Goal: Task Accomplishment & Management: Manage account settings

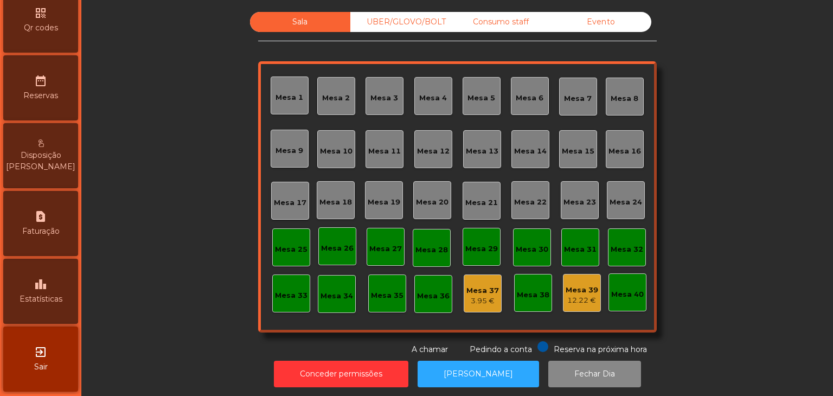
scroll to position [342, 0]
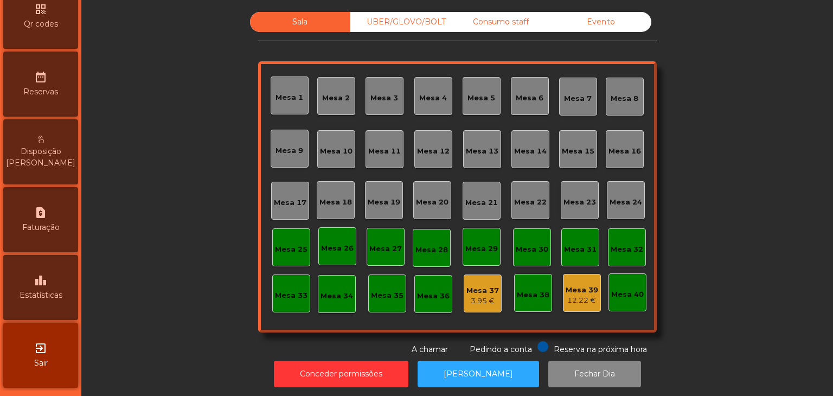
click at [53, 263] on div "leaderboard Estatísticas" at bounding box center [40, 287] width 75 height 65
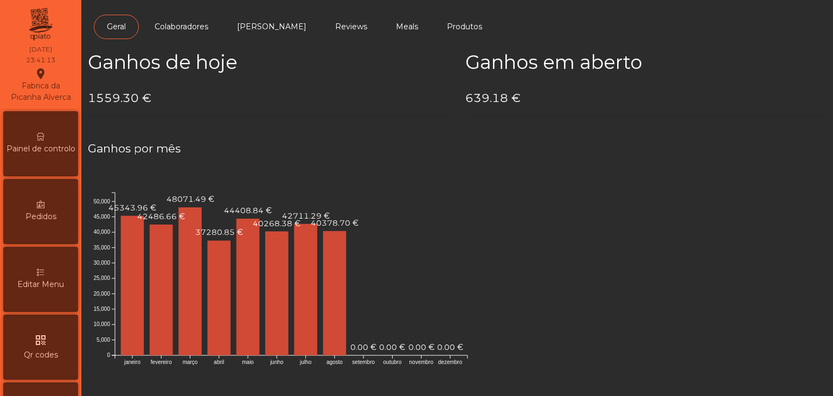
click at [56, 136] on div "Painel de controlo" at bounding box center [40, 143] width 75 height 65
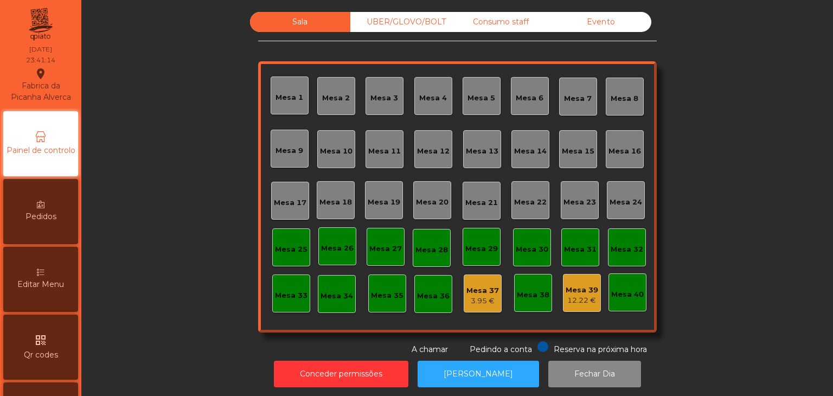
click at [392, 35] on div "Sala UBER/GLOVO/BOLT Consumo staff Evento Mesa 1 Mesa 2 Mesa 3 Mesa 4 Mesa 5 Me…" at bounding box center [457, 183] width 399 height 343
click at [392, 33] on div "Sala UBER/GLOVO/BOLT Consumo staff Evento Mesa 1 Mesa 2 Mesa 3 Mesa 4 Mesa 5 Me…" at bounding box center [457, 183] width 399 height 343
click at [441, 26] on div "UBER/GLOVO/BOLT" at bounding box center [400, 22] width 100 height 20
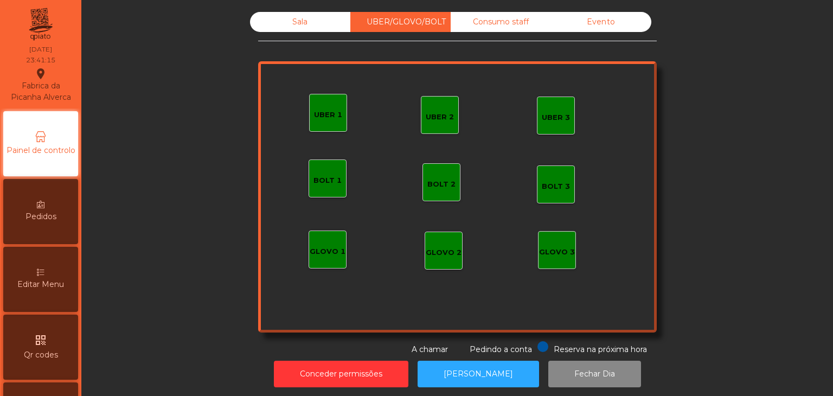
click at [476, 28] on div "Consumo staff" at bounding box center [501, 22] width 100 height 20
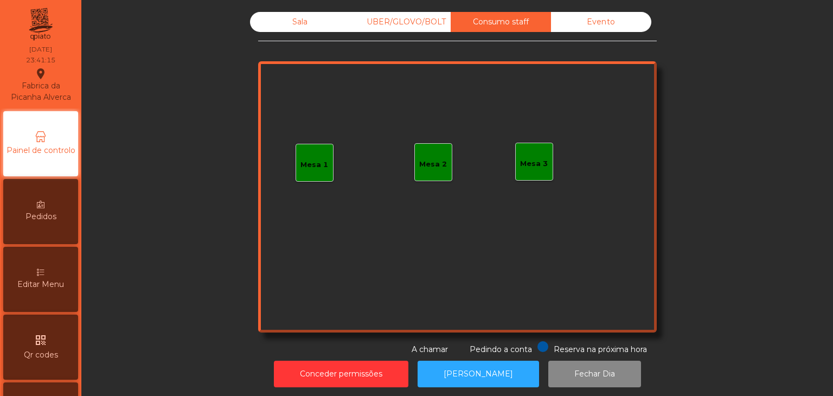
click at [540, 29] on div "Consumo staff" at bounding box center [501, 22] width 100 height 20
click at [526, 24] on div "Consumo staff" at bounding box center [501, 22] width 100 height 20
click at [562, 22] on div "Evento" at bounding box center [601, 22] width 100 height 20
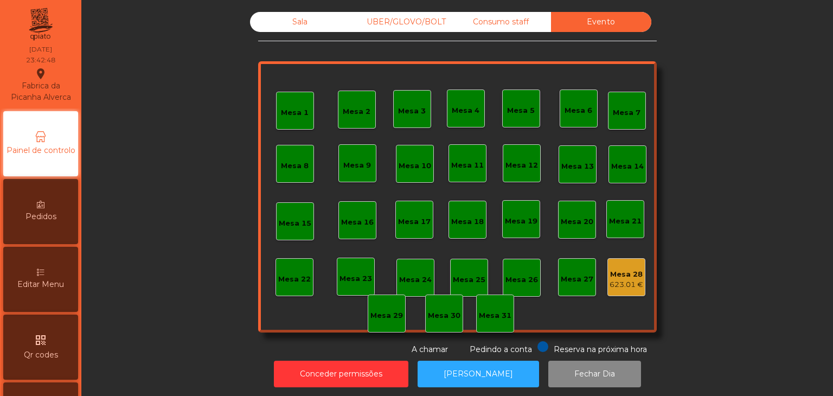
click at [612, 281] on div "623.01 €" at bounding box center [627, 284] width 34 height 11
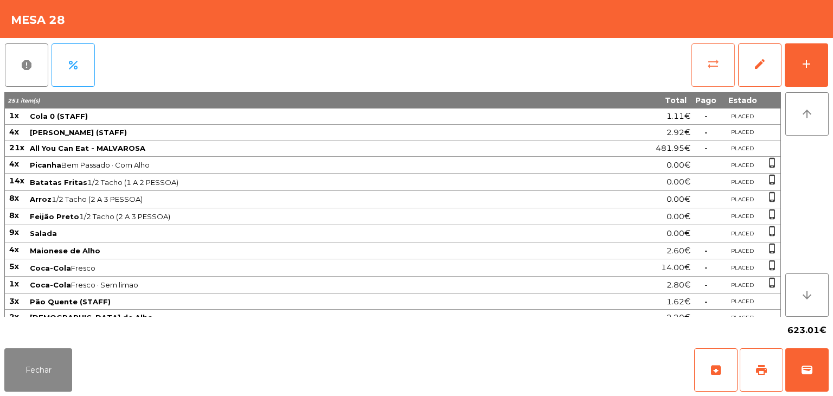
click at [717, 65] on span "sync_alt" at bounding box center [713, 64] width 13 height 13
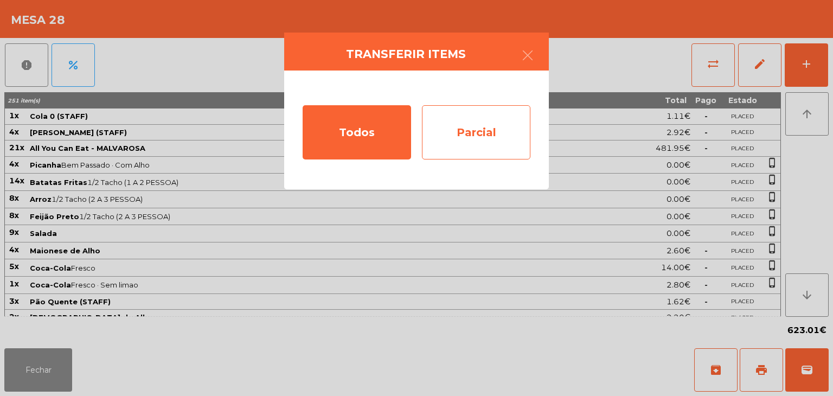
click at [484, 157] on div "Parcial" at bounding box center [476, 132] width 108 height 54
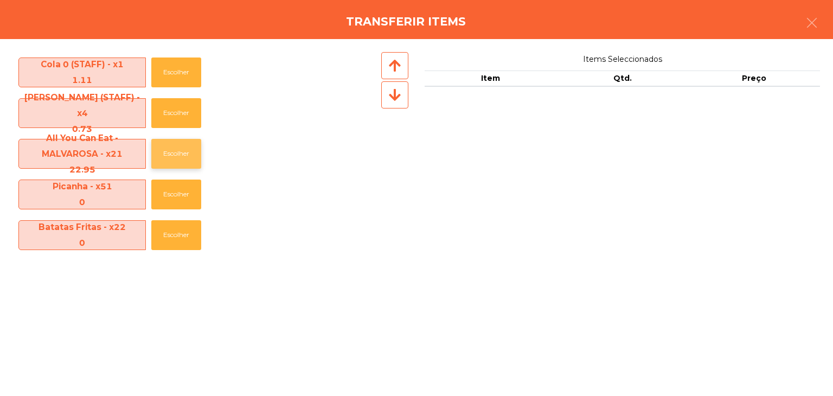
click at [164, 149] on button "Escolher" at bounding box center [176, 154] width 50 height 30
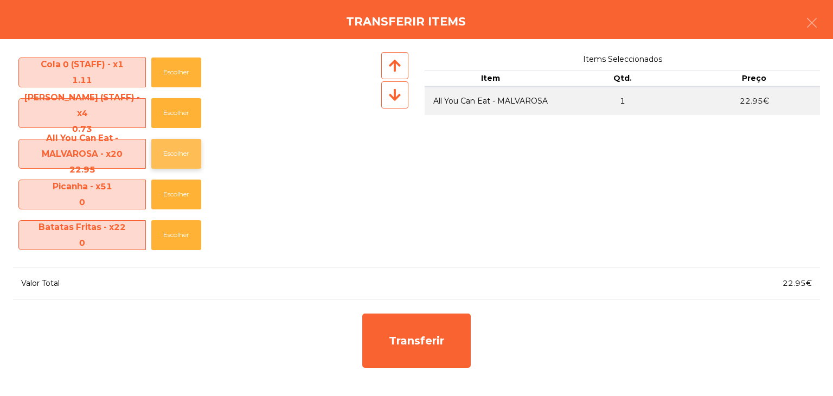
click at [164, 149] on button "Escolher" at bounding box center [176, 154] width 50 height 30
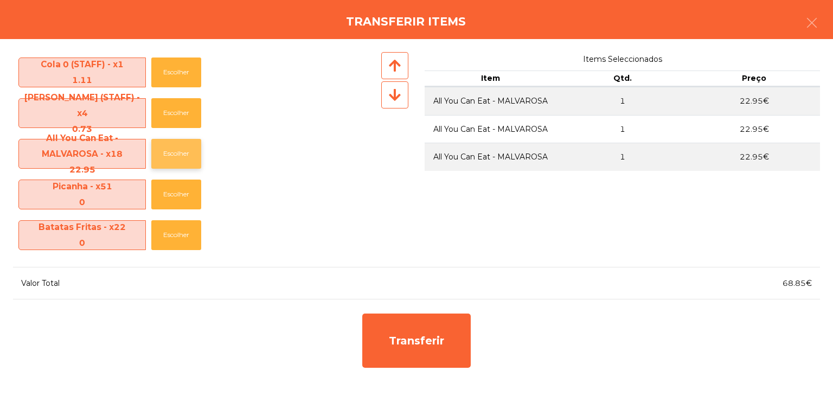
click at [164, 149] on button "Escolher" at bounding box center [176, 154] width 50 height 30
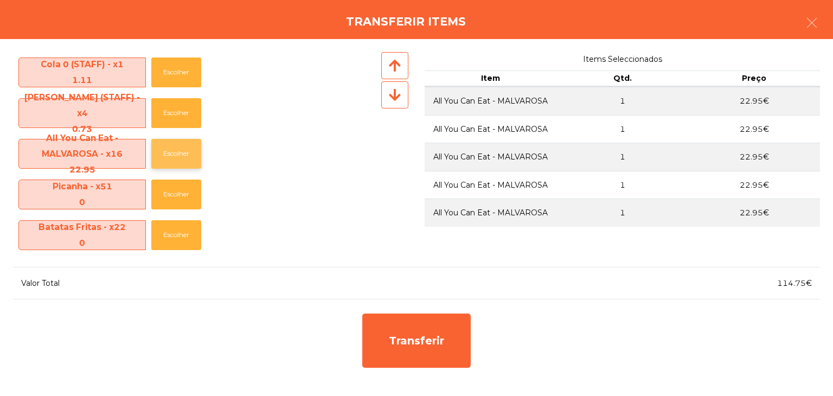
click at [164, 149] on button "Escolher" at bounding box center [176, 154] width 50 height 30
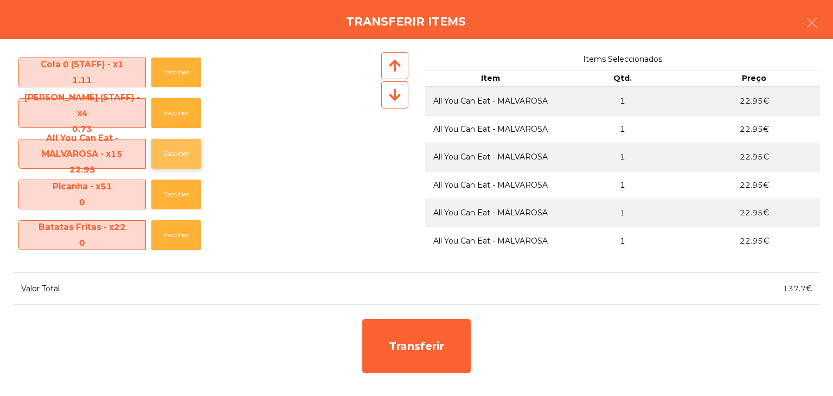
click at [164, 149] on button "Escolher" at bounding box center [176, 154] width 50 height 30
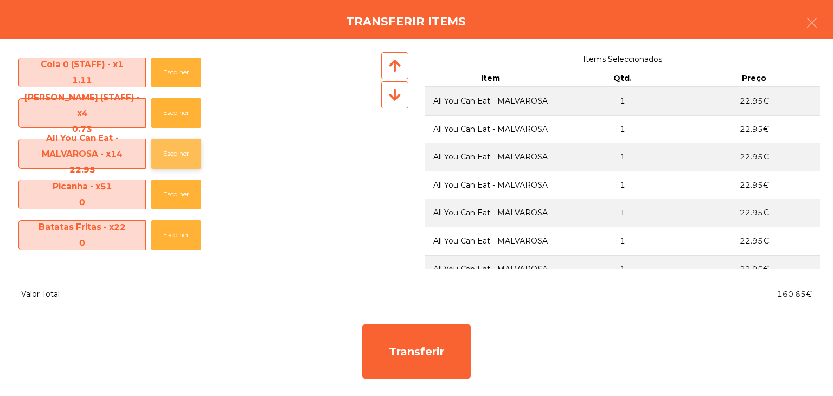
click at [164, 149] on button "Escolher" at bounding box center [176, 154] width 50 height 30
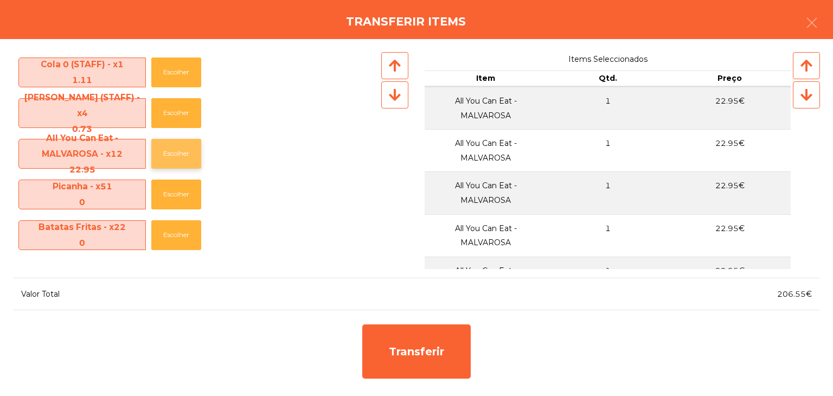
click at [164, 149] on button "Escolher" at bounding box center [176, 154] width 50 height 30
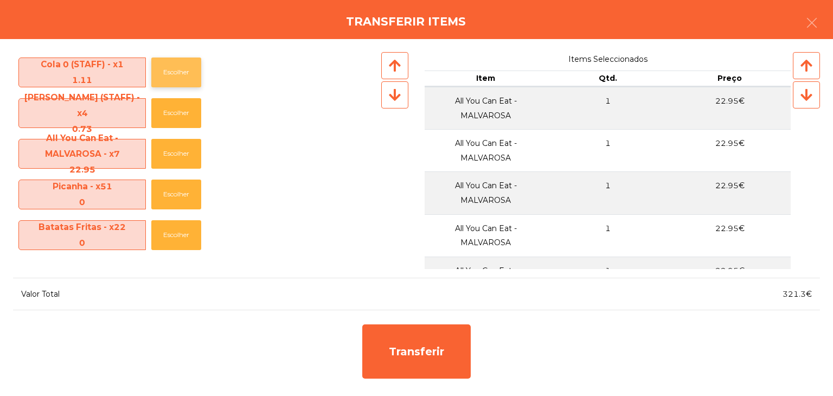
click at [171, 63] on button "Escolher" at bounding box center [176, 73] width 50 height 30
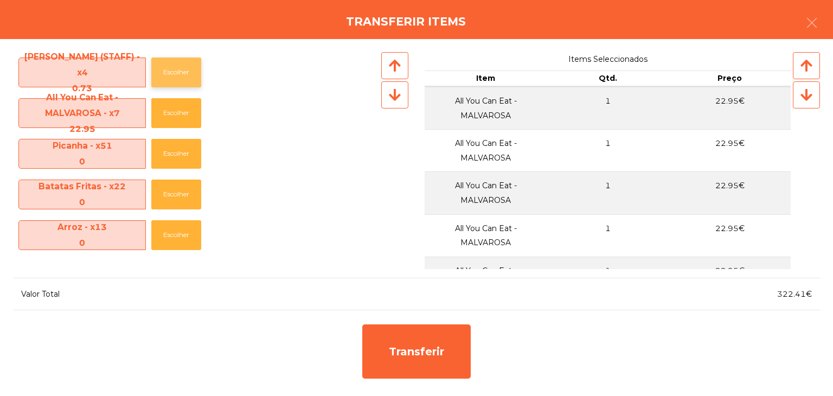
click at [193, 79] on button "Escolher" at bounding box center [176, 73] width 50 height 30
click at [633, 20] on div "Transferir items" at bounding box center [416, 19] width 833 height 39
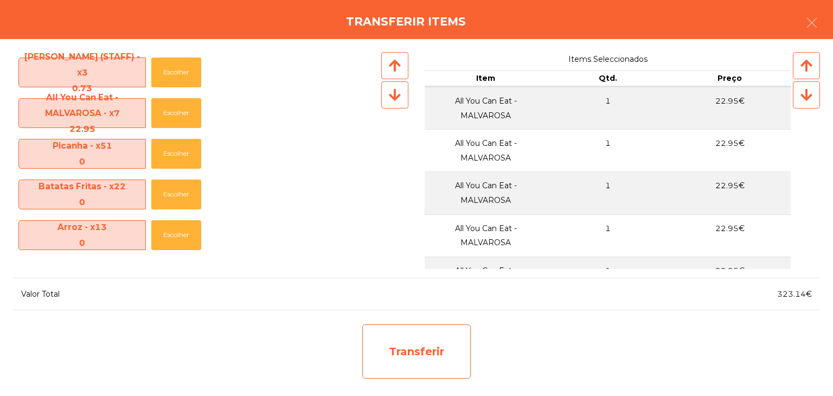
click at [423, 348] on div "Transferir" at bounding box center [416, 351] width 108 height 54
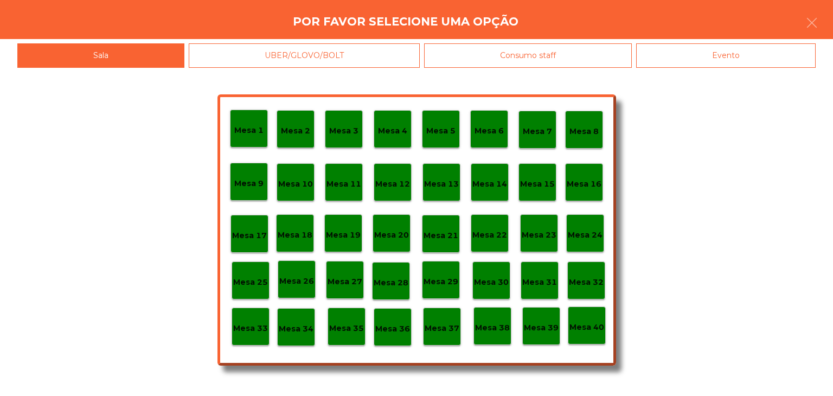
click at [503, 276] on p "Mesa 30" at bounding box center [491, 282] width 35 height 12
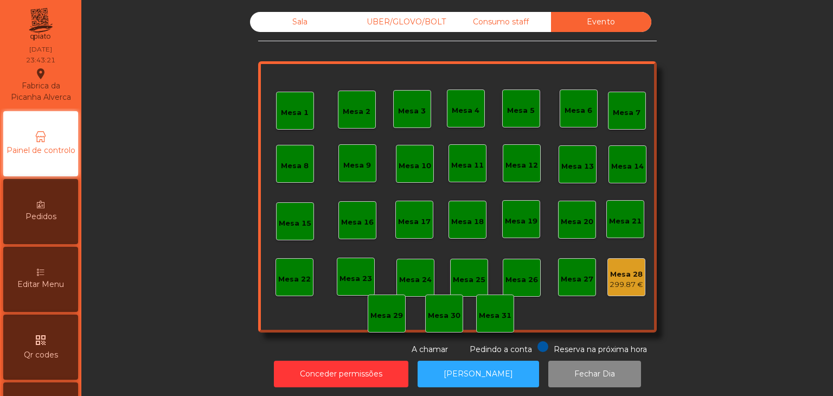
click at [613, 278] on div "Mesa 28" at bounding box center [627, 274] width 34 height 11
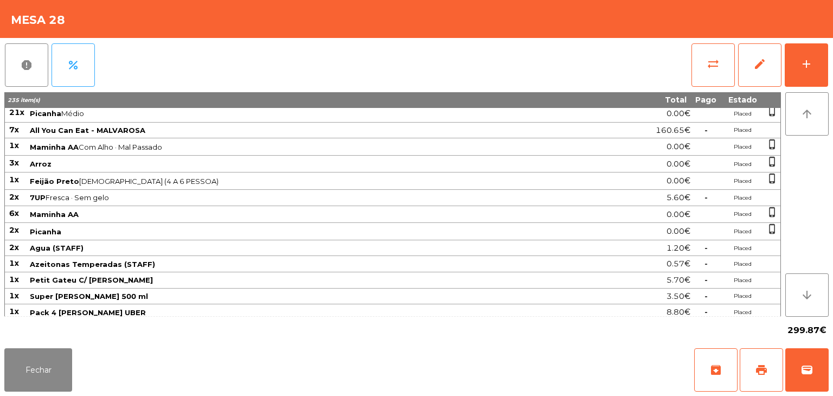
scroll to position [885, 0]
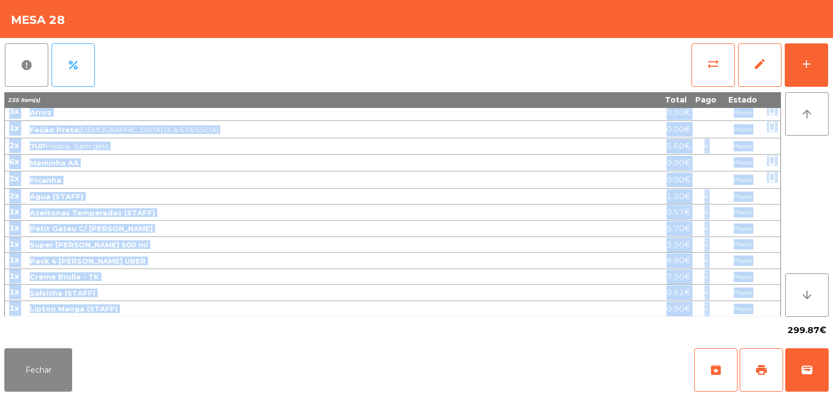
copy tbody "3x Pão de Queijo (STAFF) 2.19€ - Placed 4x Picanha Bem Passado · Com Alho 0.00€…"
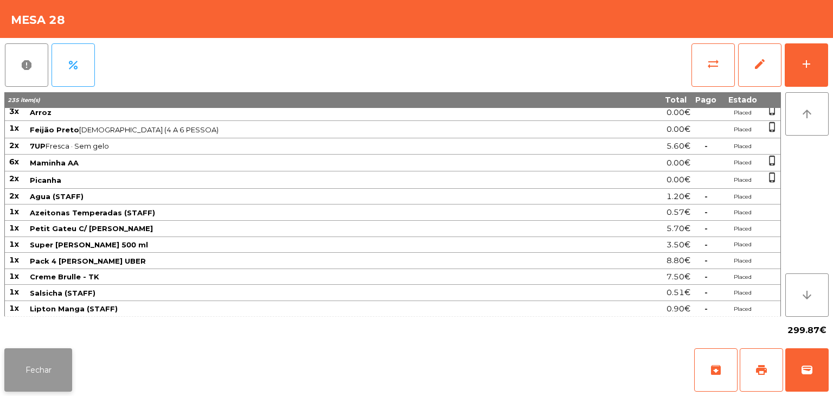
click at [66, 363] on button "Fechar" at bounding box center [38, 369] width 68 height 43
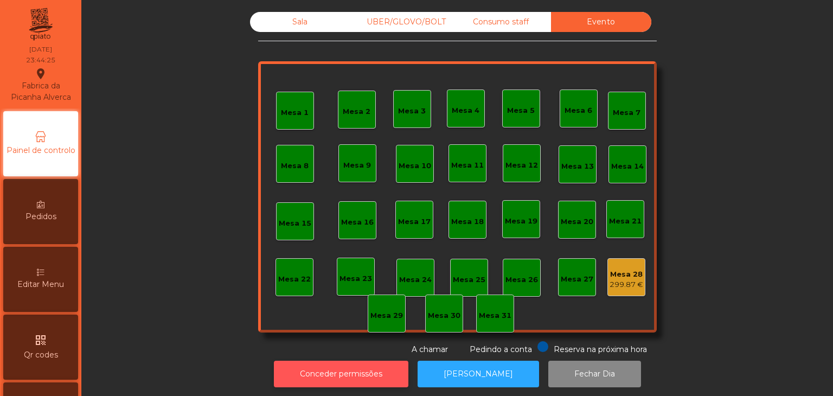
click at [305, 362] on button "Conceder permissões" at bounding box center [341, 374] width 135 height 27
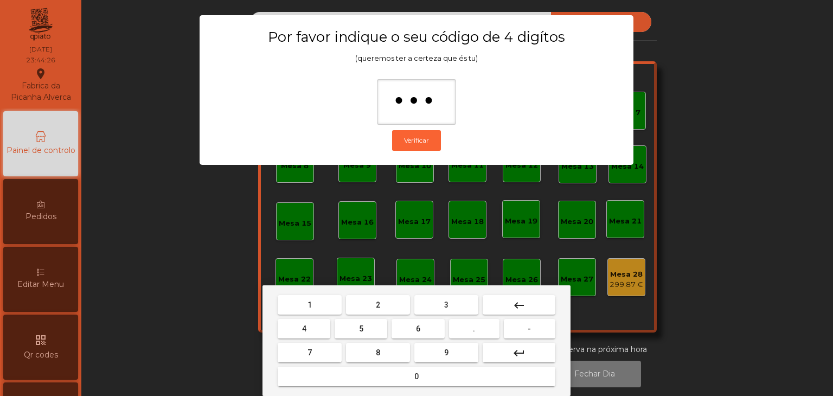
type input "****"
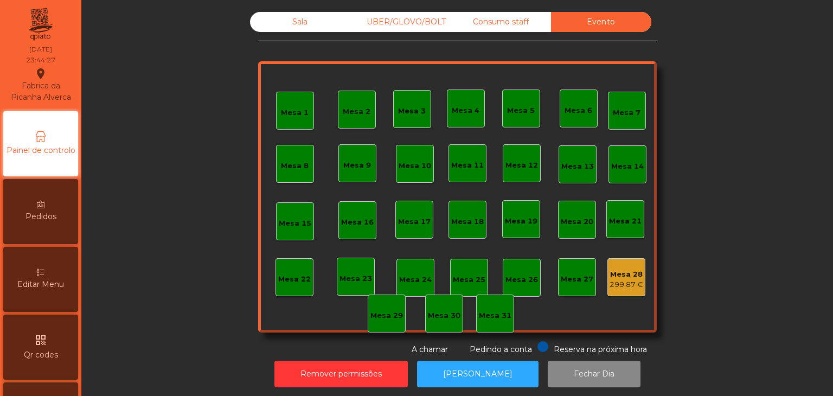
click at [627, 289] on div "299.87 €" at bounding box center [627, 284] width 34 height 11
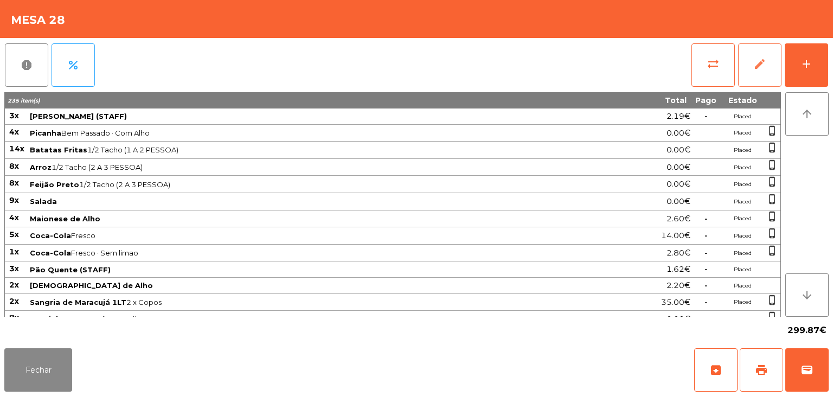
click at [757, 72] on button "edit" at bounding box center [759, 64] width 43 height 43
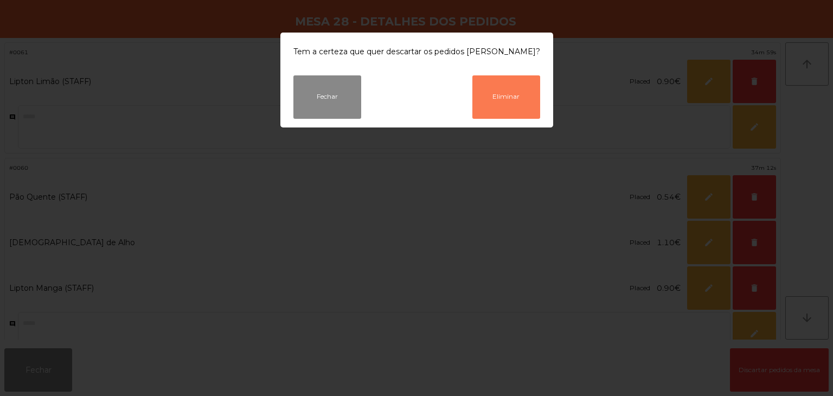
click at [503, 108] on button "Eliminar" at bounding box center [506, 96] width 68 height 43
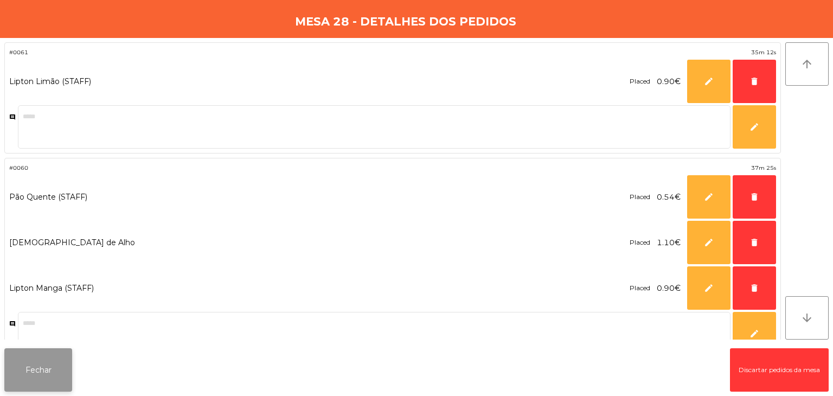
click at [28, 363] on button "Fechar" at bounding box center [38, 369] width 68 height 43
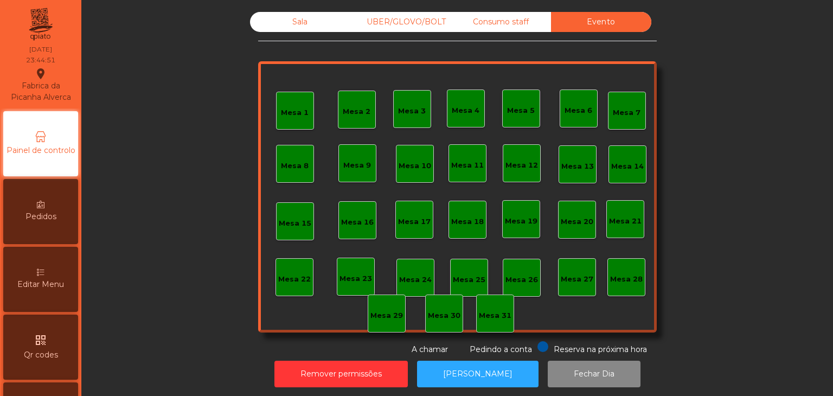
click at [520, 28] on div "Consumo staff" at bounding box center [501, 22] width 100 height 20
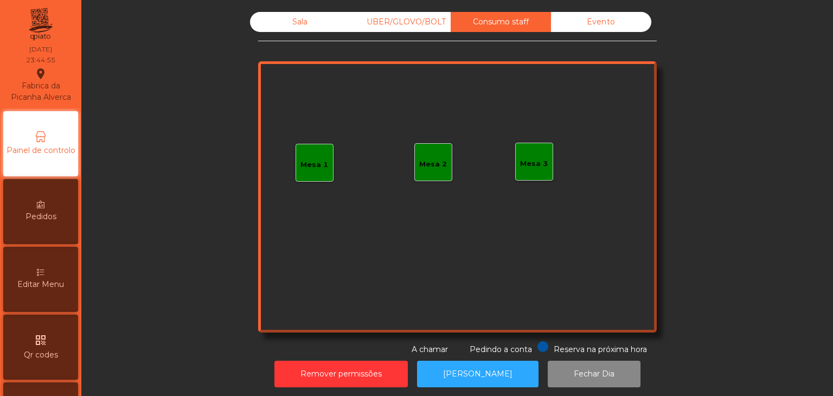
click at [417, 16] on div "UBER/GLOVO/BOLT" at bounding box center [400, 22] width 100 height 20
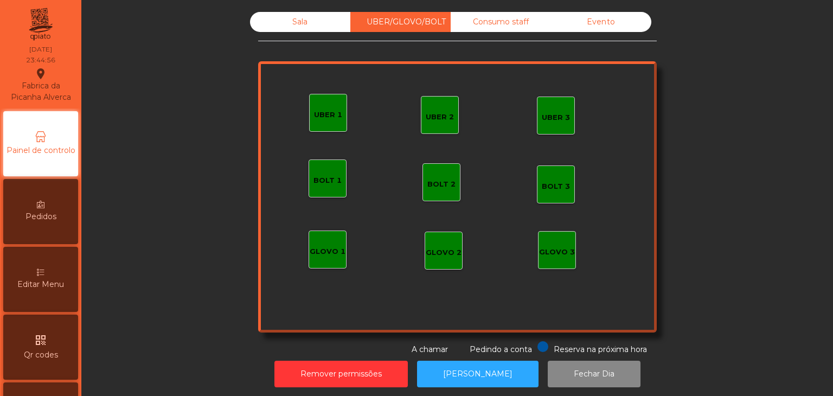
click at [324, 15] on div "Sala" at bounding box center [300, 22] width 100 height 20
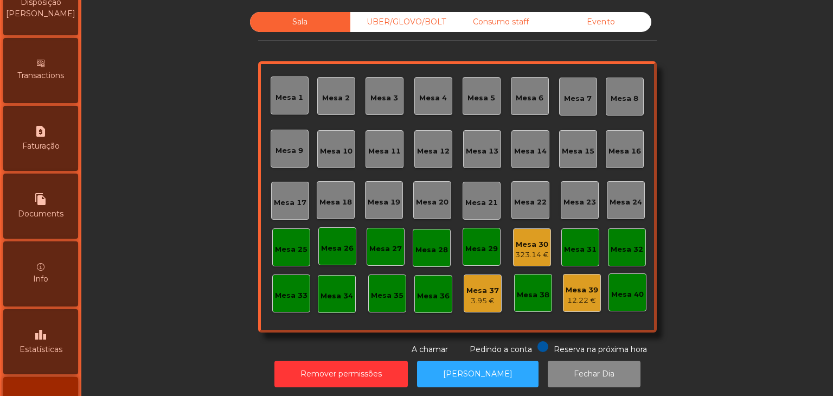
scroll to position [546, 0]
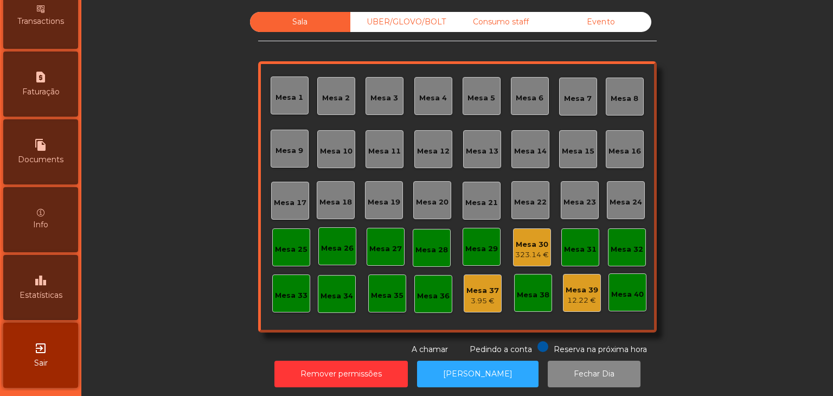
click at [40, 281] on icon "leaderboard" at bounding box center [40, 280] width 13 height 13
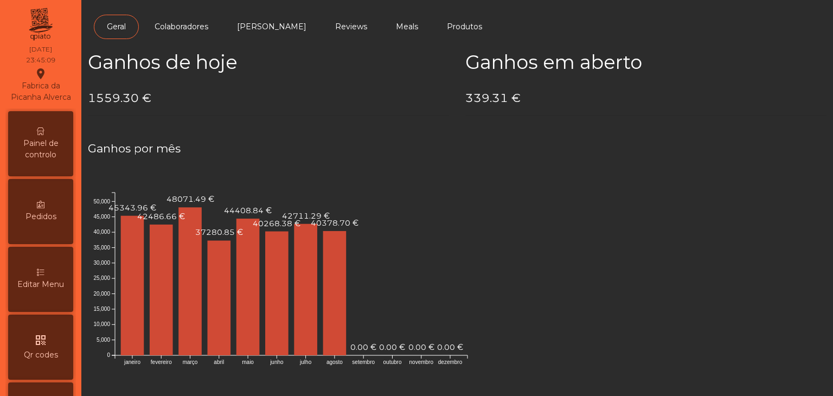
click at [40, 158] on span "Painel de controlo" at bounding box center [41, 149] width 60 height 23
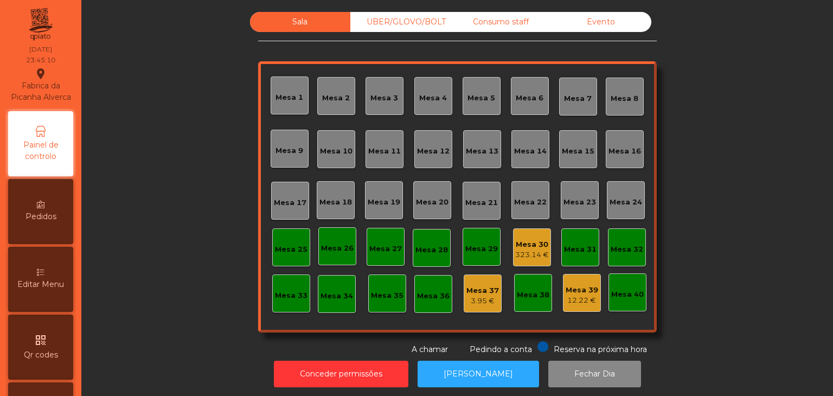
click at [546, 243] on div "Mesa 1 Mesa 2 Mesa 3 Mesa 4 Mesa 5 [GEOGRAPHIC_DATA] 7 Mesa 8 [GEOGRAPHIC_DATA]…" at bounding box center [457, 196] width 399 height 271
click at [540, 246] on div "Mesa 30" at bounding box center [532, 244] width 34 height 11
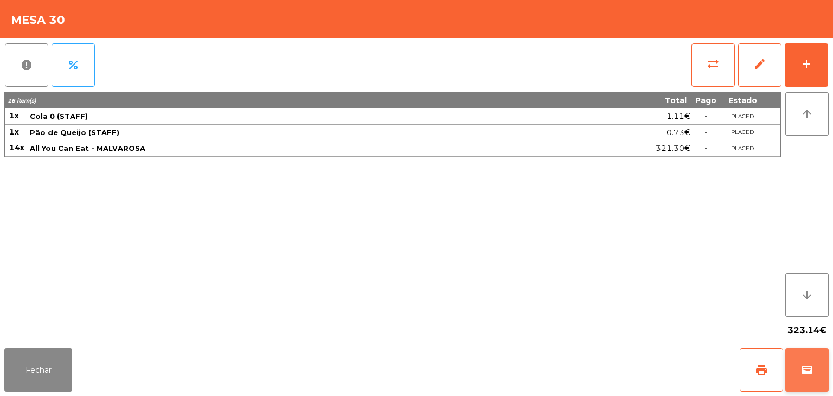
click at [798, 365] on button "wallet" at bounding box center [806, 369] width 43 height 43
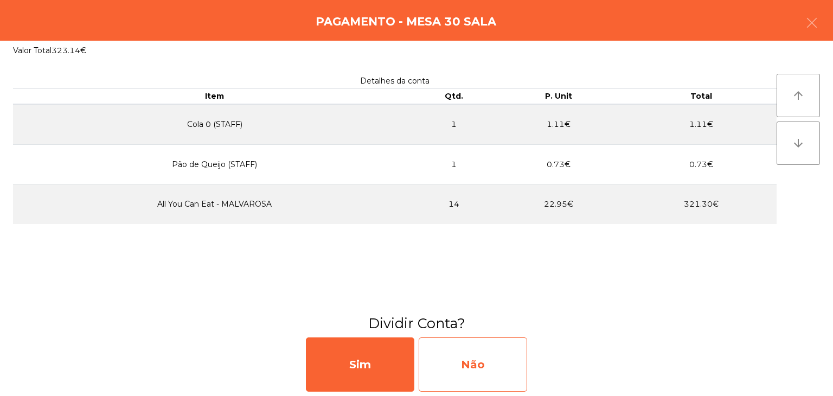
click at [450, 360] on div "Não" at bounding box center [473, 364] width 108 height 54
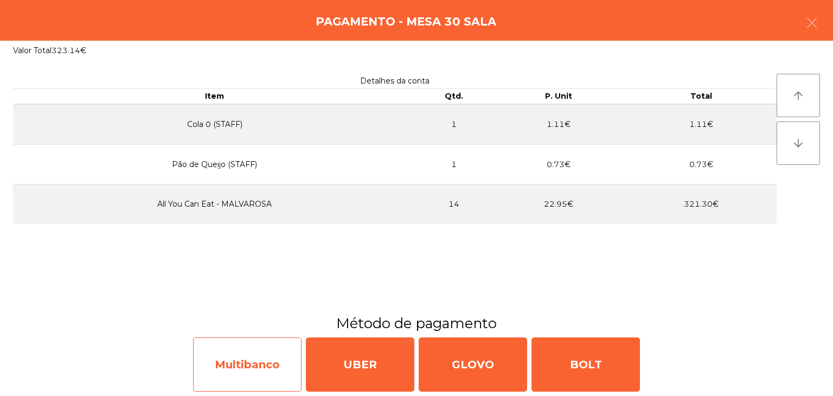
click at [226, 367] on div "Multibanco" at bounding box center [247, 364] width 108 height 54
select select "**"
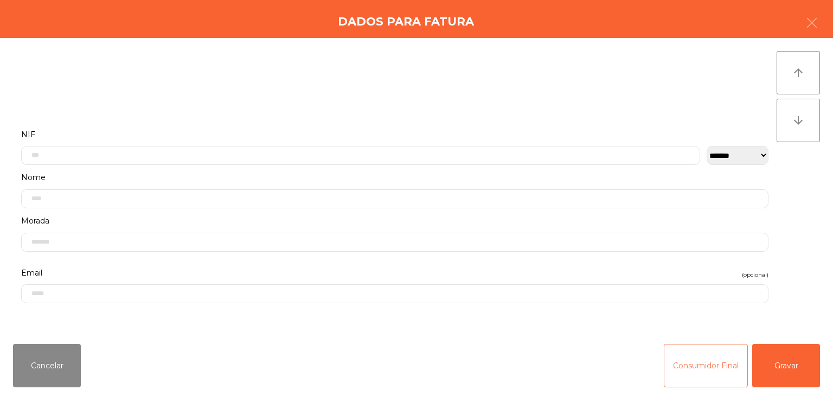
drag, startPoint x: 713, startPoint y: 361, endPoint x: 634, endPoint y: 354, distance: 79.5
click at [712, 361] on button "Consumidor Final" at bounding box center [706, 365] width 84 height 43
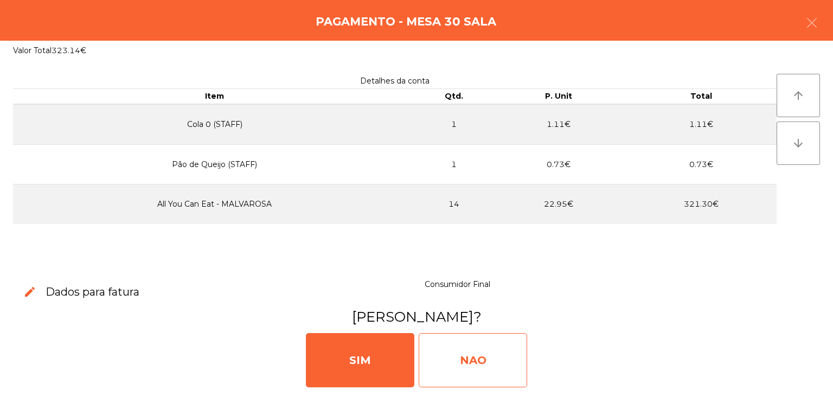
click at [456, 340] on div "NAO" at bounding box center [473, 360] width 108 height 54
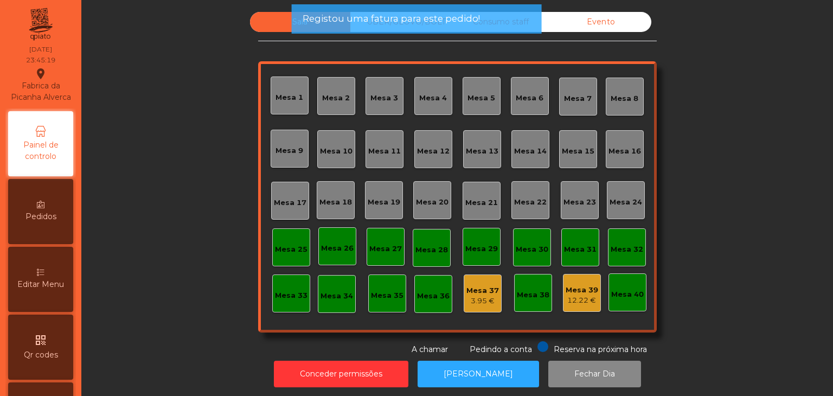
click at [503, 18] on div "Registou [PERSON_NAME] para este pedido!" at bounding box center [417, 19] width 228 height 14
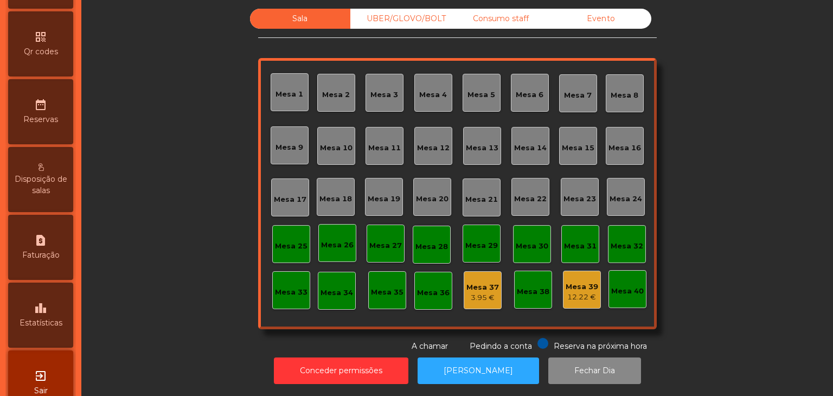
scroll to position [342, 0]
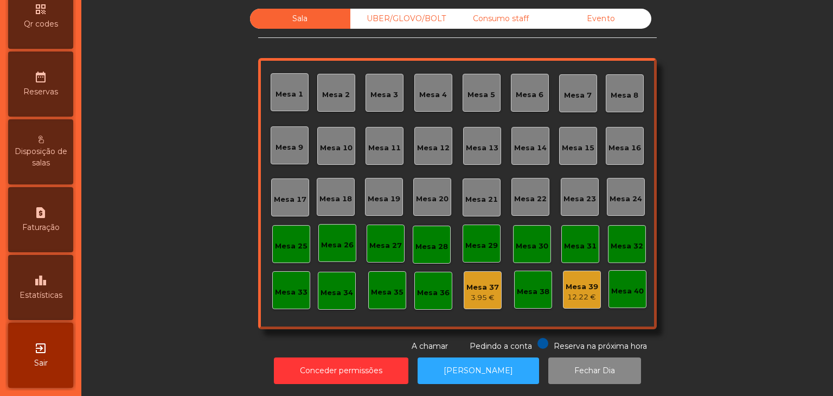
click at [56, 346] on div "exit_to_app Sair" at bounding box center [40, 355] width 65 height 65
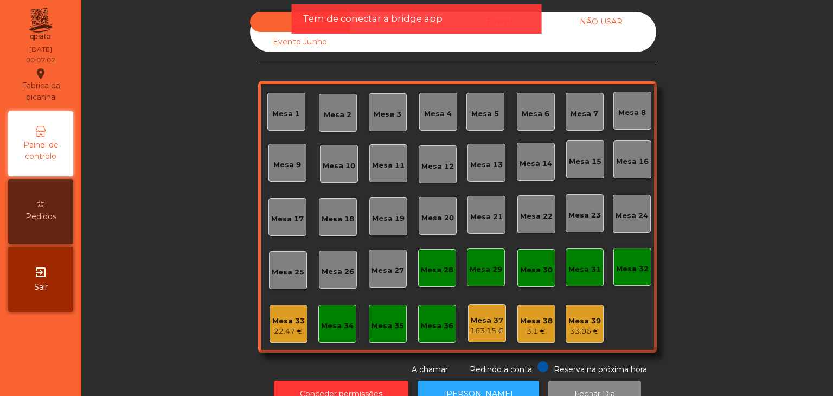
click at [438, 14] on span "Tem de conectar a bridge app" at bounding box center [373, 19] width 140 height 14
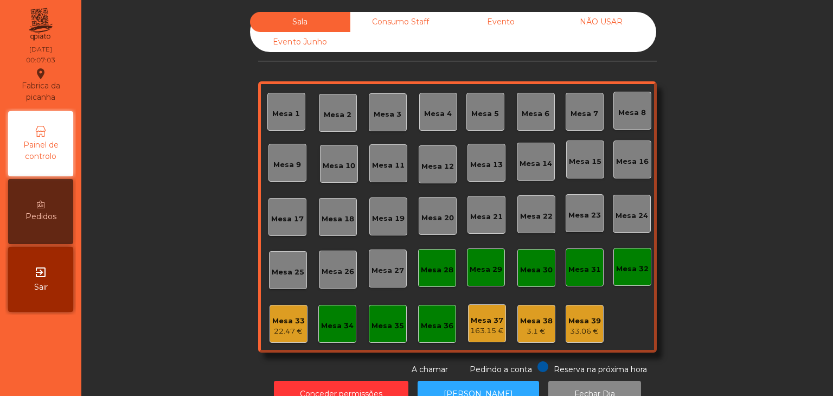
click at [411, 26] on div "Consumo Staff" at bounding box center [400, 22] width 100 height 20
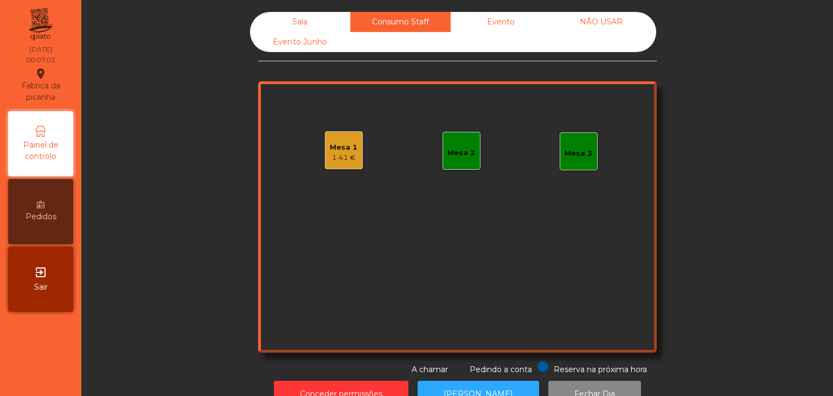
click at [490, 27] on div "Evento" at bounding box center [501, 22] width 100 height 20
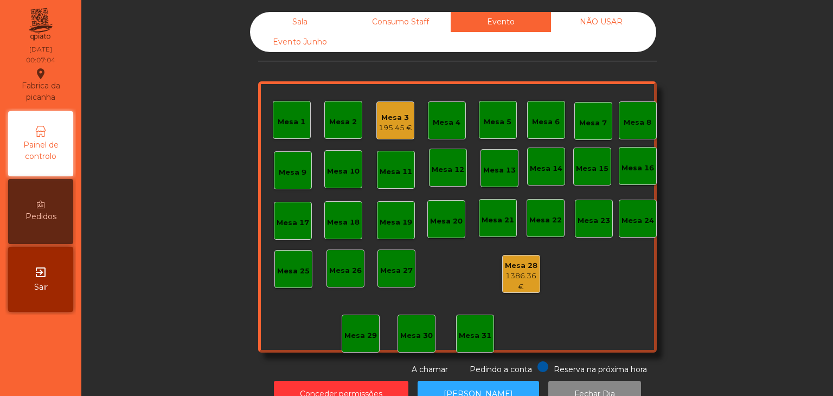
click at [606, 21] on div "NÃO USAR" at bounding box center [601, 22] width 100 height 20
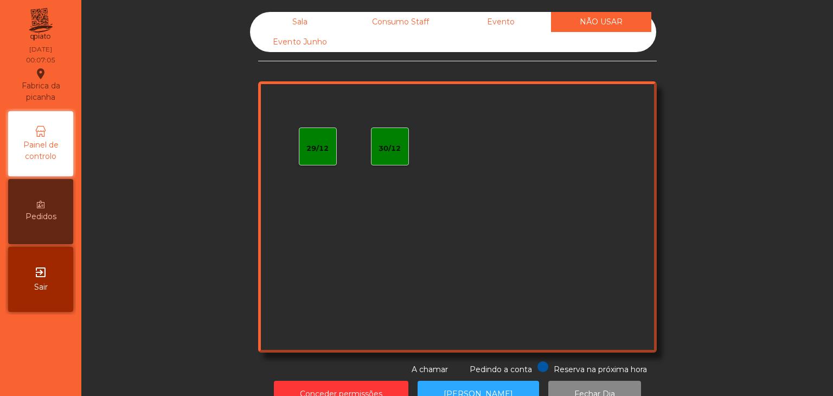
click at [470, 25] on div "Evento" at bounding box center [501, 22] width 100 height 20
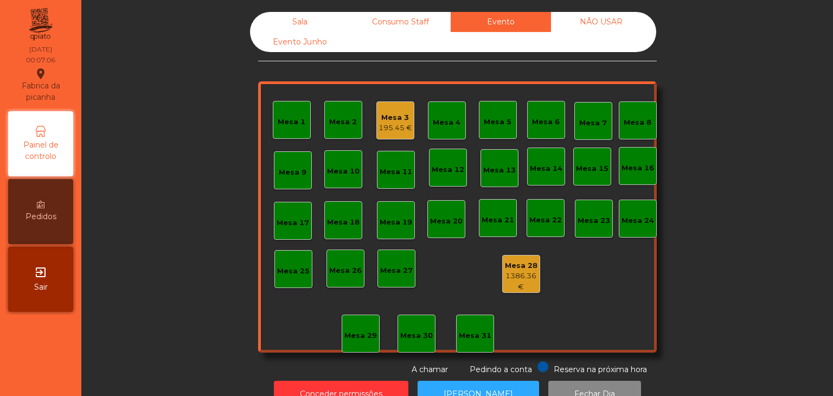
click at [309, 22] on div "Sala" at bounding box center [300, 22] width 100 height 20
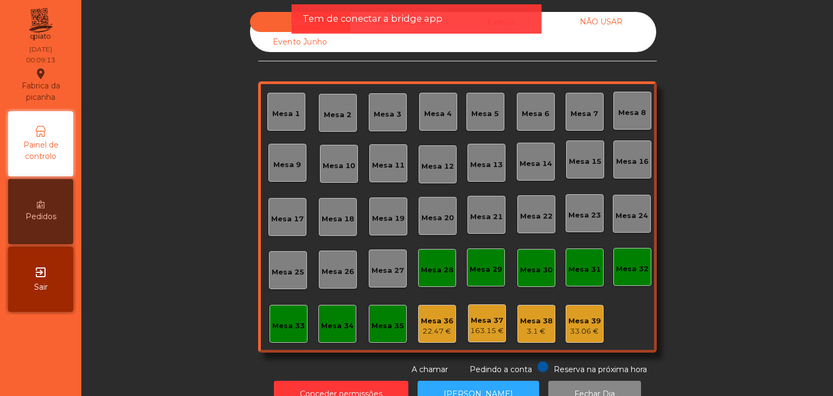
click at [600, 34] on div "Sala Consumo Staff Evento NÃO USAR Evento Junho" at bounding box center [453, 32] width 406 height 40
click at [574, 24] on div "NÃO USAR" at bounding box center [601, 22] width 100 height 20
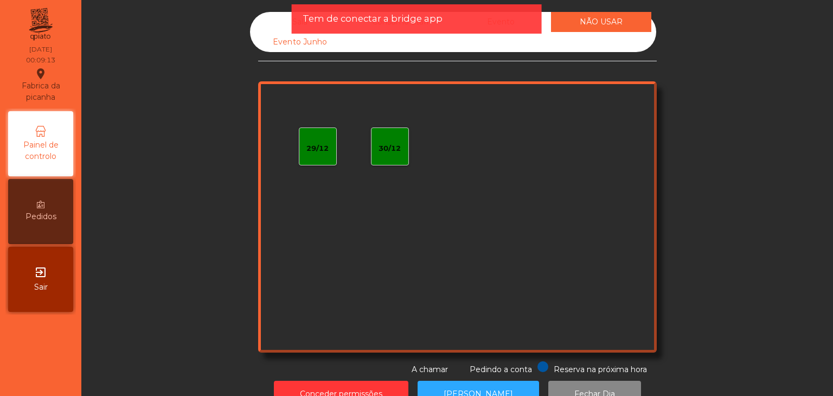
click at [510, 20] on div "Tem de conectar a bridge app" at bounding box center [417, 19] width 228 height 14
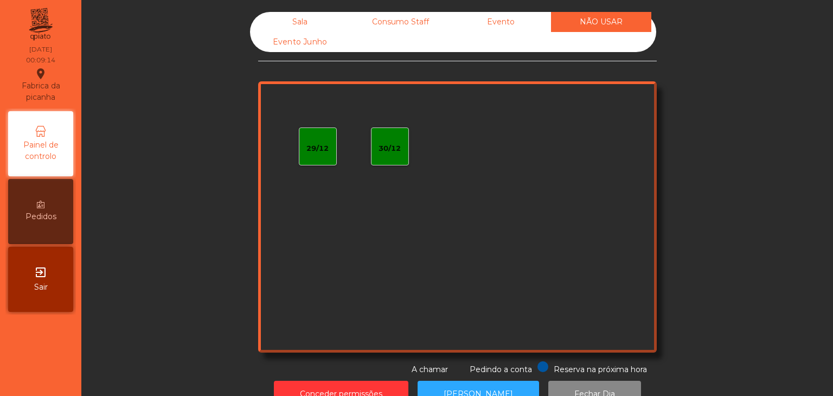
click at [493, 26] on div "Evento" at bounding box center [501, 22] width 100 height 20
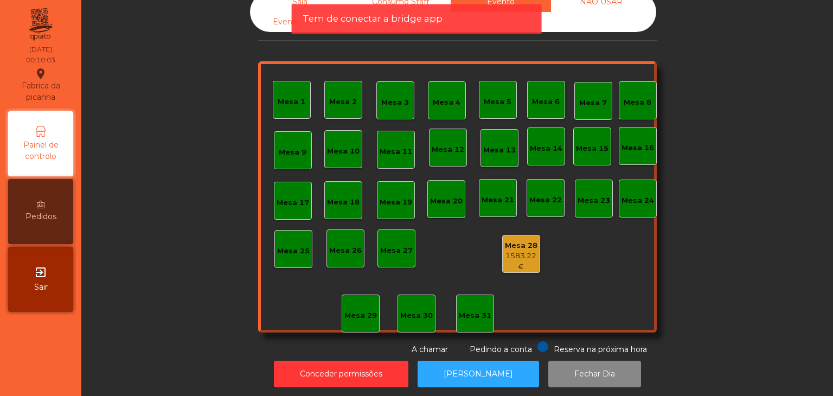
scroll to position [31, 0]
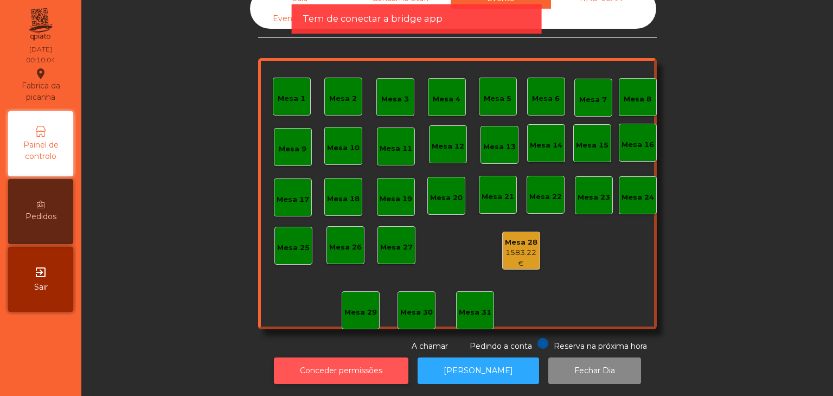
click at [375, 357] on button "Conceder permissões" at bounding box center [341, 370] width 135 height 27
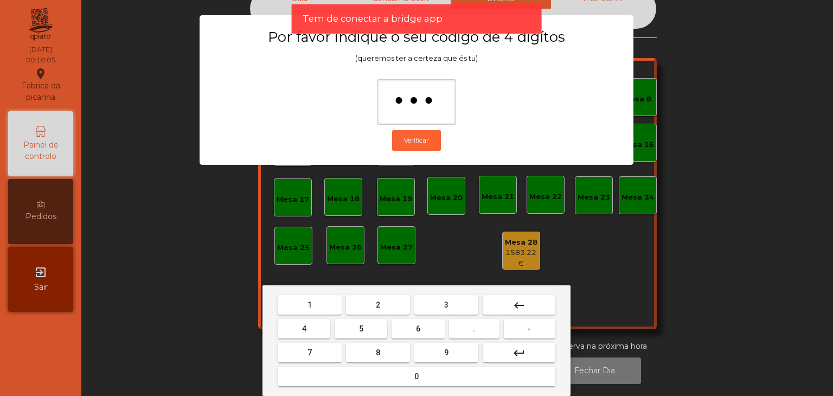
type input "****"
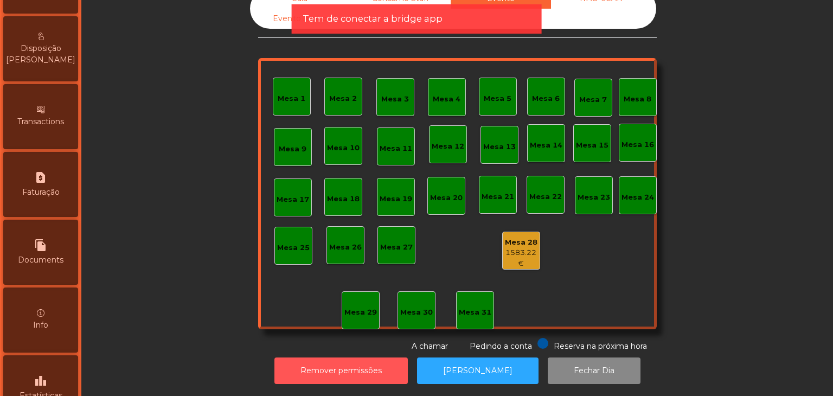
scroll to position [534, 0]
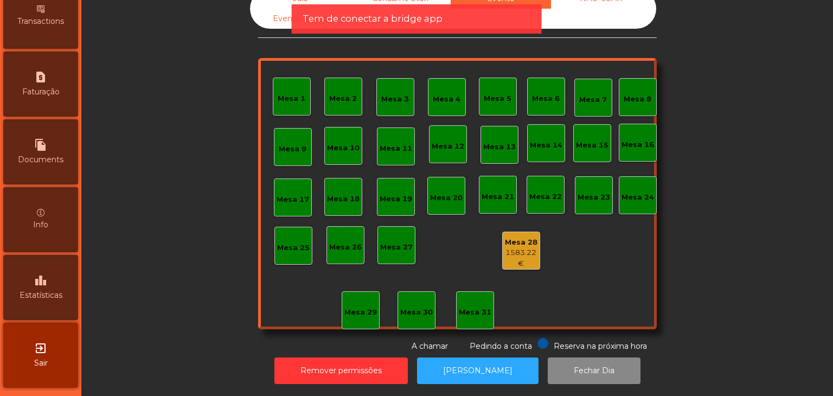
click at [53, 301] on div "leaderboard Estatísticas" at bounding box center [40, 287] width 75 height 65
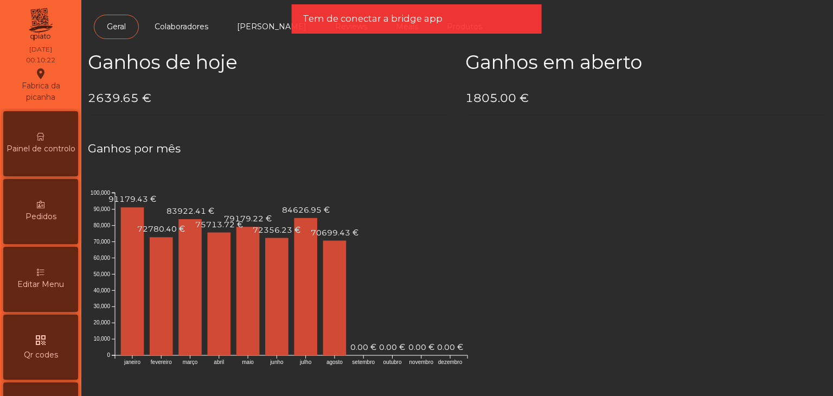
click at [46, 143] on span "Painel de controlo" at bounding box center [41, 148] width 69 height 11
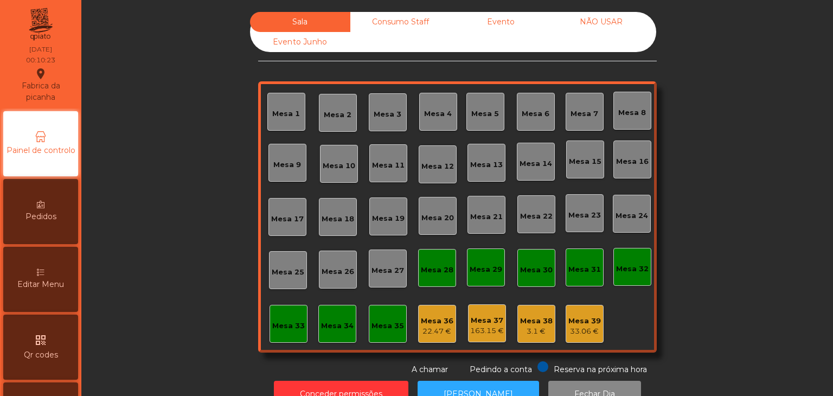
click at [614, 20] on div "NÃO USAR" at bounding box center [601, 22] width 100 height 20
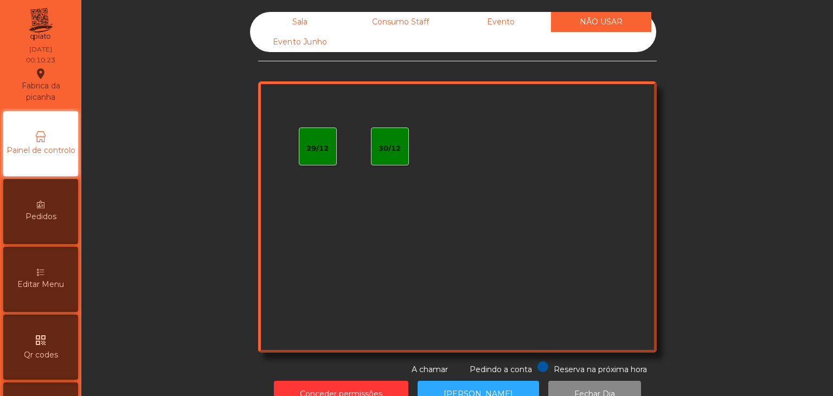
click at [519, 17] on div "Evento" at bounding box center [501, 22] width 100 height 20
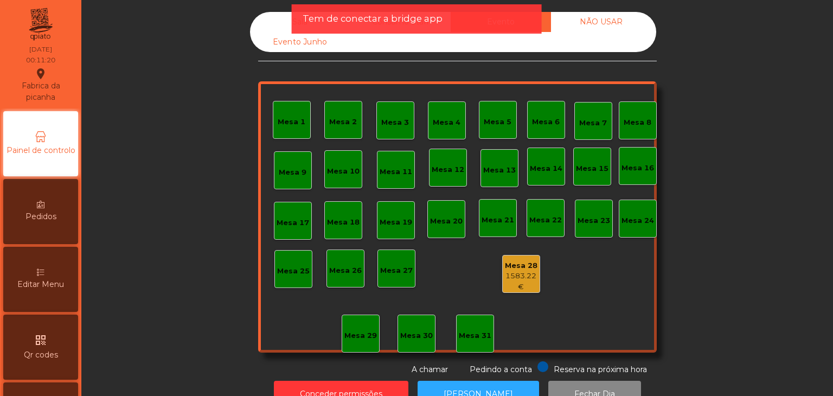
click at [515, 277] on div "1583.22 €" at bounding box center [521, 281] width 37 height 21
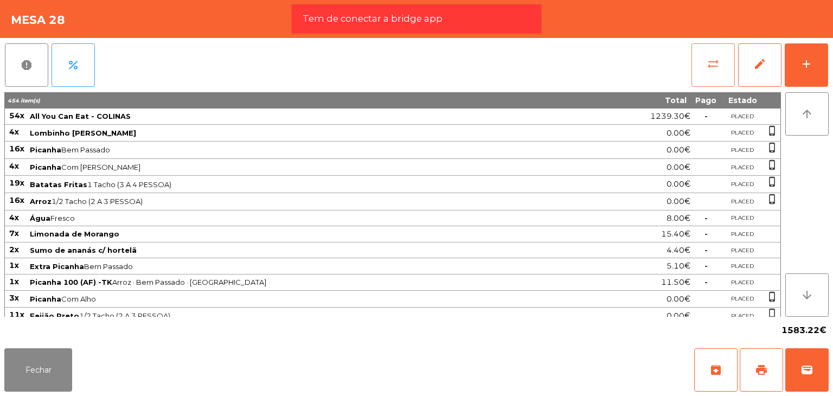
click at [709, 59] on span "sync_alt" at bounding box center [713, 64] width 13 height 13
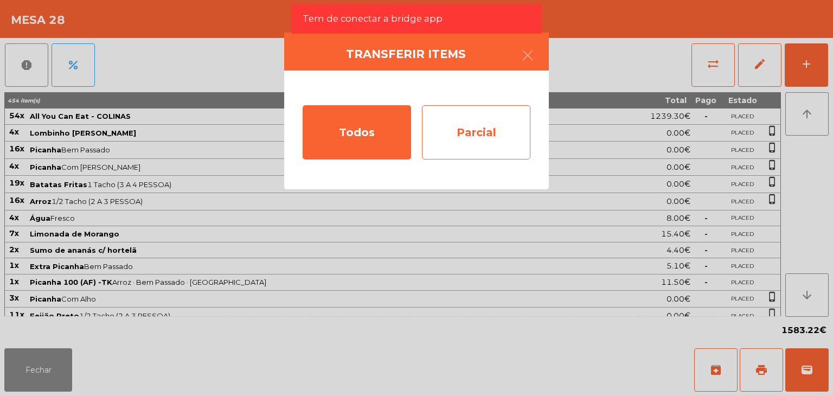
click at [471, 126] on div "Parcial" at bounding box center [476, 132] width 108 height 54
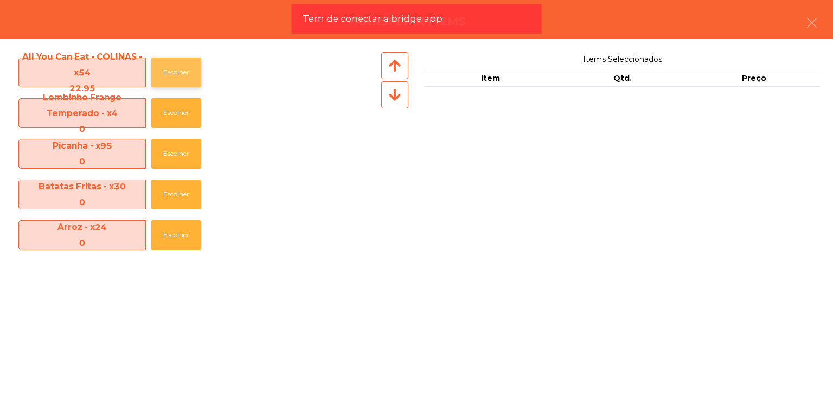
click at [178, 77] on button "Escolher" at bounding box center [176, 73] width 50 height 30
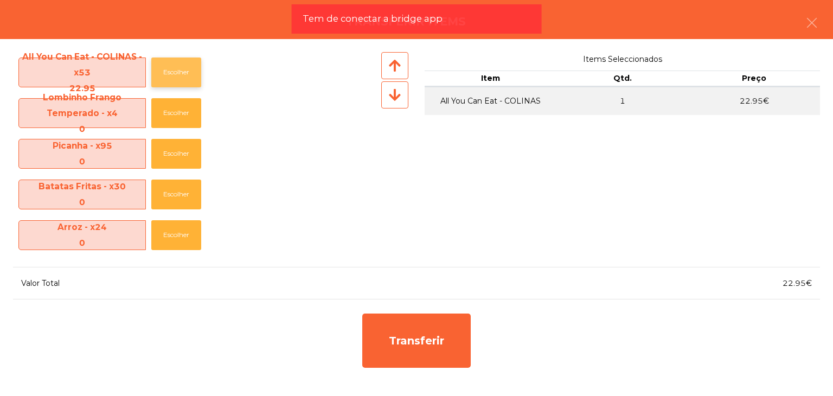
click at [178, 77] on button "Escolher" at bounding box center [176, 73] width 50 height 30
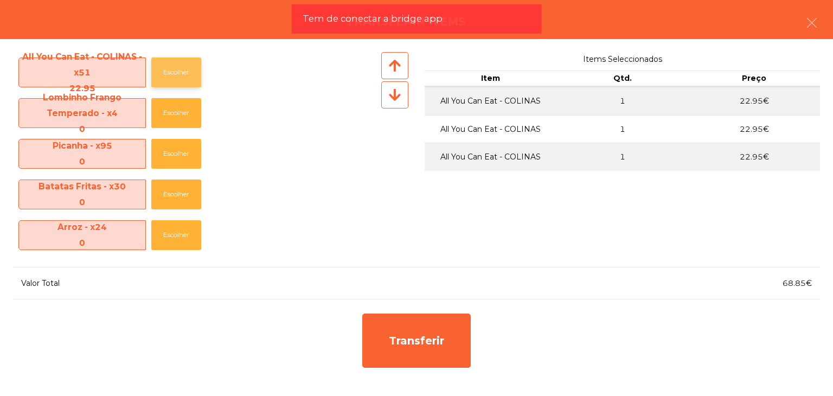
click at [178, 77] on button "Escolher" at bounding box center [176, 73] width 50 height 30
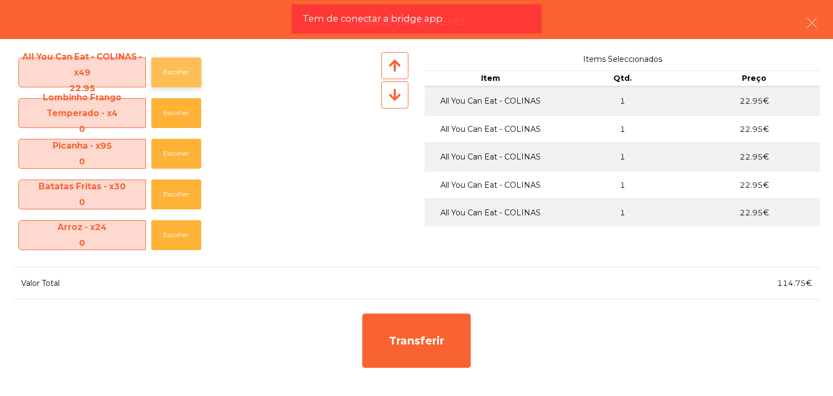
click at [178, 77] on button "Escolher" at bounding box center [176, 73] width 50 height 30
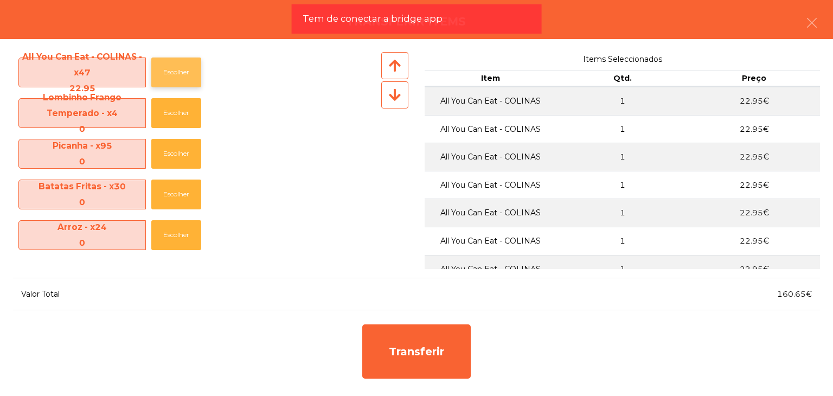
click at [178, 77] on button "Escolher" at bounding box center [176, 73] width 50 height 30
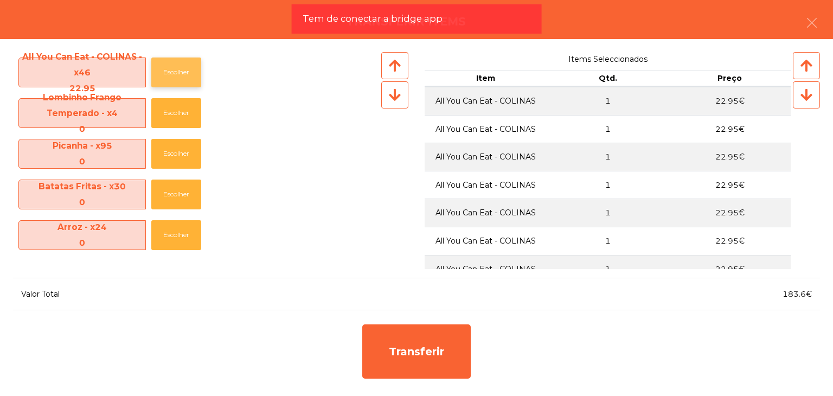
click at [178, 77] on button "Escolher" at bounding box center [176, 73] width 50 height 30
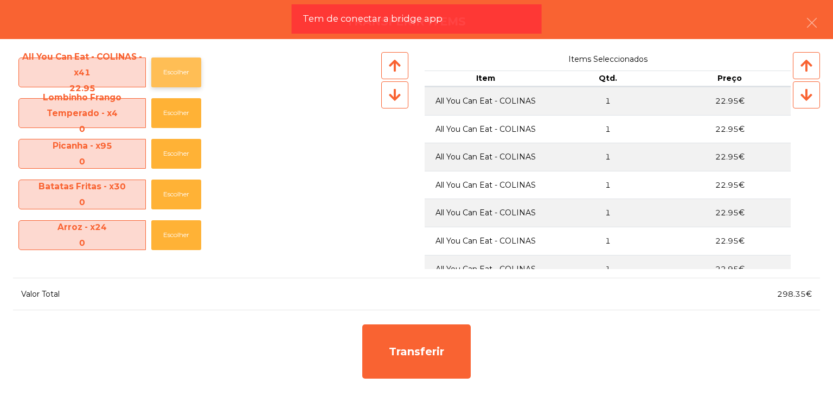
click at [178, 77] on button "Escolher" at bounding box center [176, 73] width 50 height 30
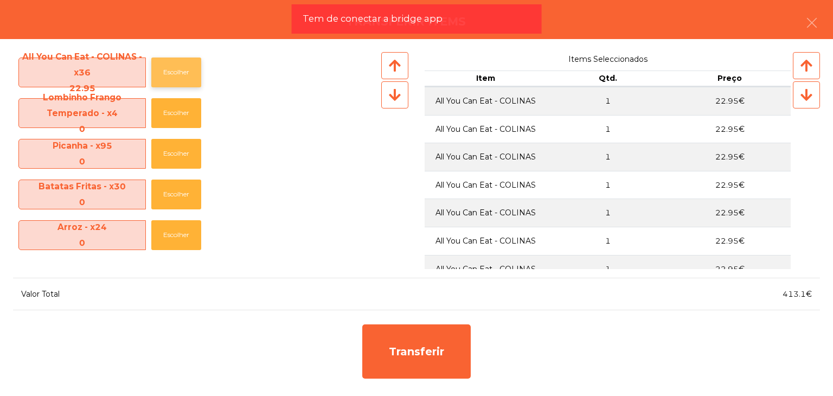
click at [178, 77] on button "Escolher" at bounding box center [176, 73] width 50 height 30
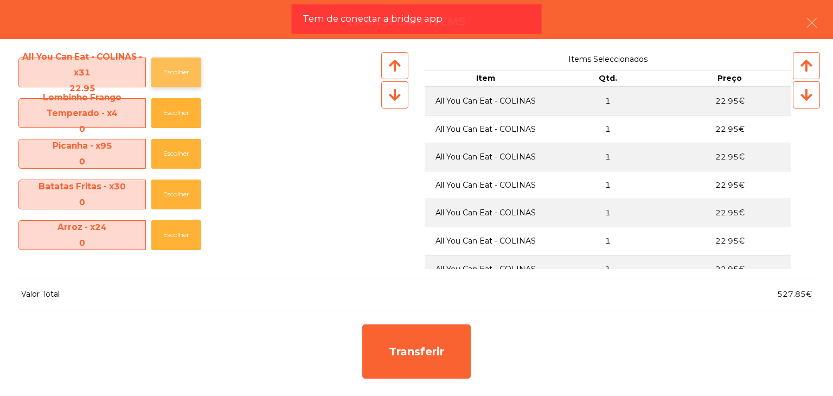
click at [178, 77] on button "Escolher" at bounding box center [176, 73] width 50 height 30
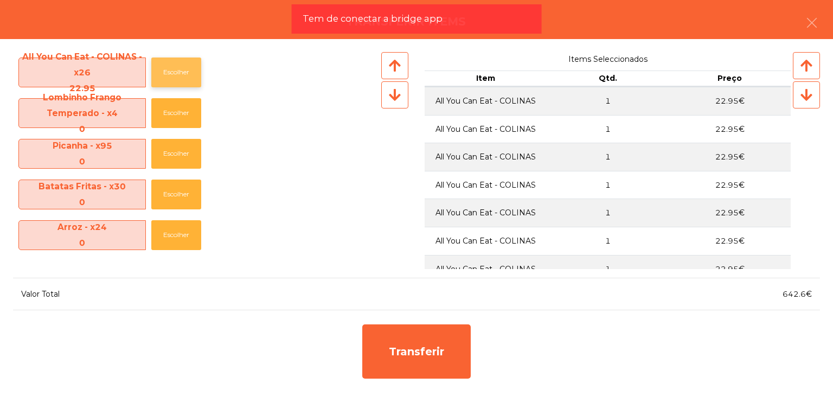
click at [178, 77] on button "Escolher" at bounding box center [176, 73] width 50 height 30
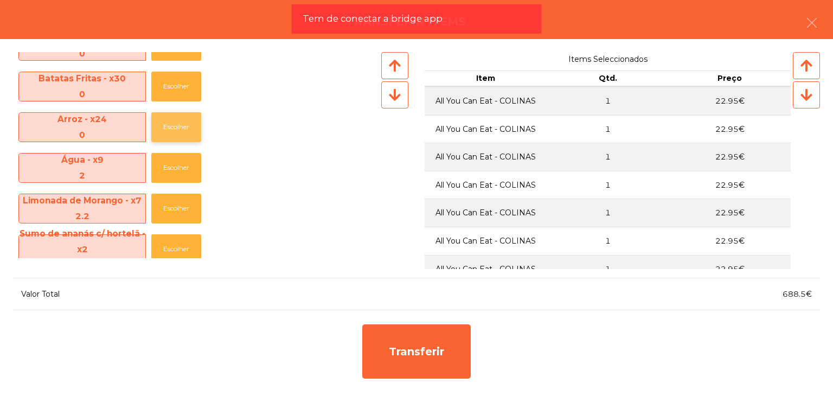
scroll to position [108, 0]
click at [171, 166] on button "Escolher" at bounding box center [176, 167] width 50 height 30
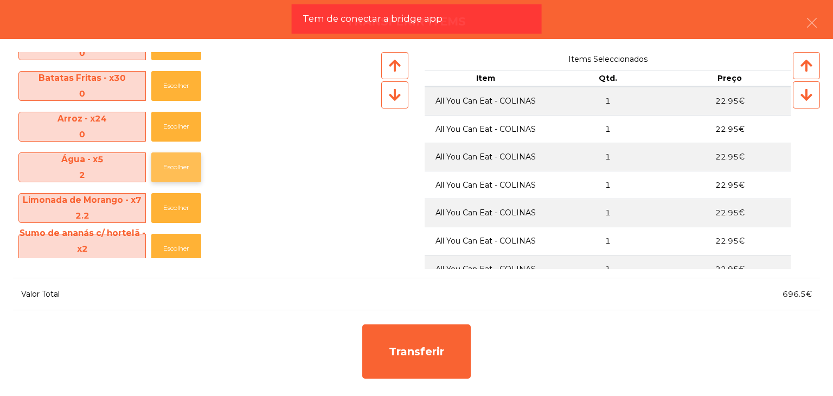
click at [171, 166] on button "Escolher" at bounding box center [176, 167] width 50 height 30
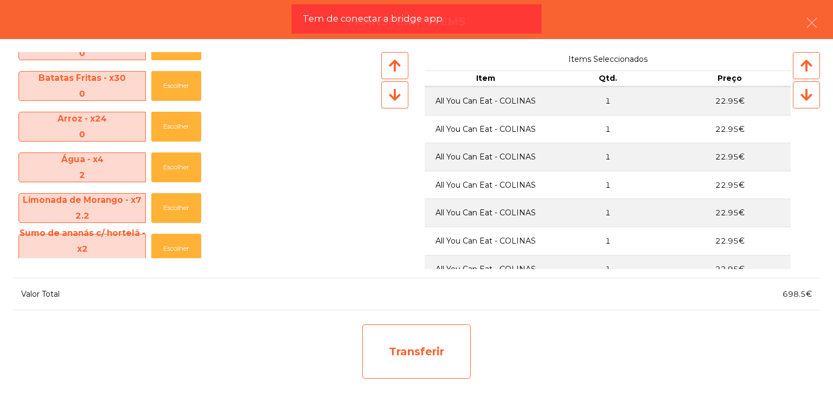
click at [447, 361] on div "Transferir" at bounding box center [416, 351] width 108 height 54
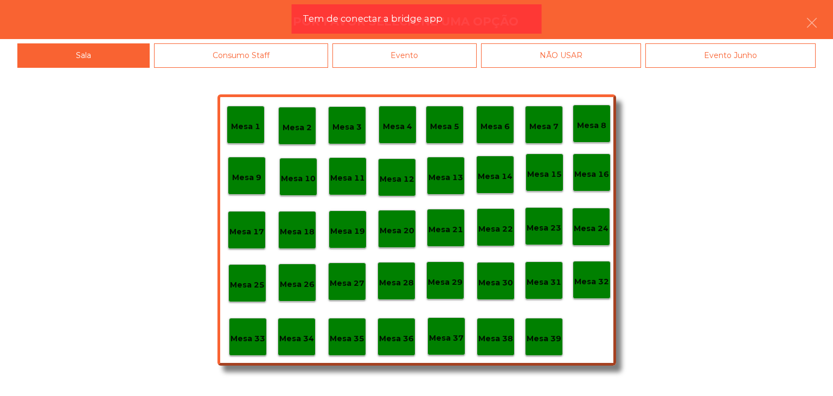
click at [533, 290] on div "Mesa 31" at bounding box center [544, 280] width 38 height 38
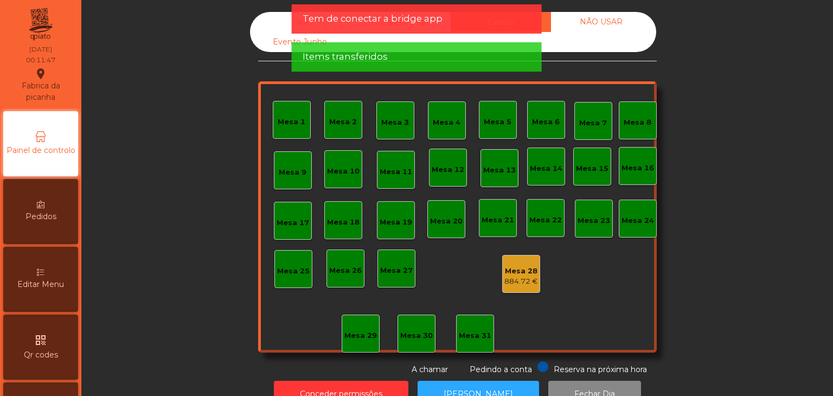
click at [531, 279] on div "884.72 €" at bounding box center [521, 281] width 34 height 11
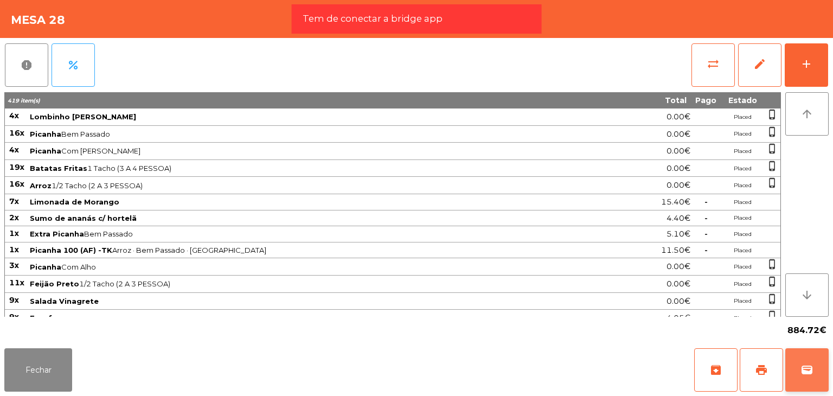
click at [807, 377] on button "wallet" at bounding box center [806, 369] width 43 height 43
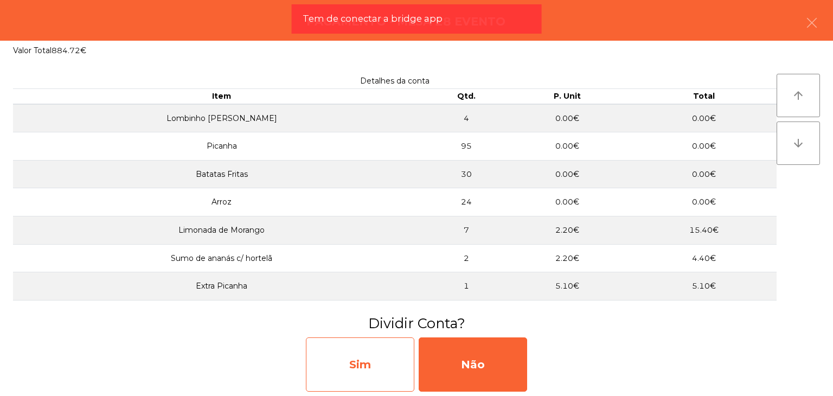
click at [363, 341] on div "Sim" at bounding box center [360, 364] width 108 height 54
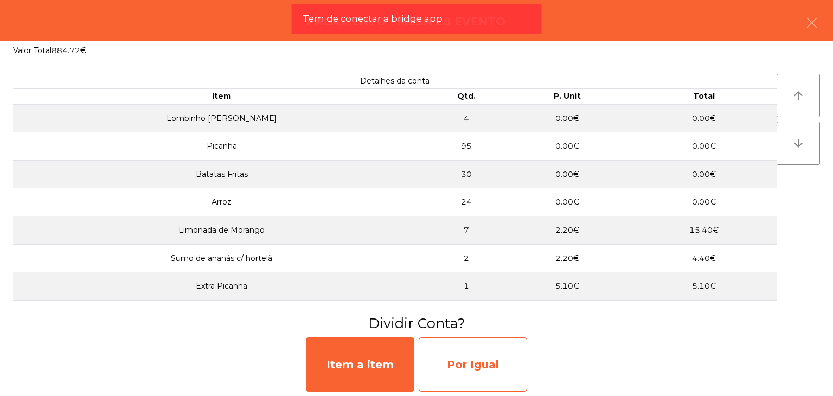
click at [485, 352] on div "Por Igual" at bounding box center [473, 364] width 108 height 54
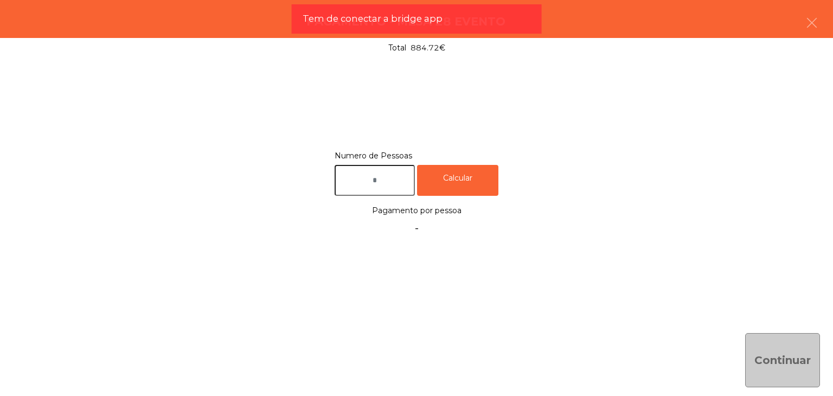
click at [360, 171] on input "text" at bounding box center [375, 180] width 80 height 31
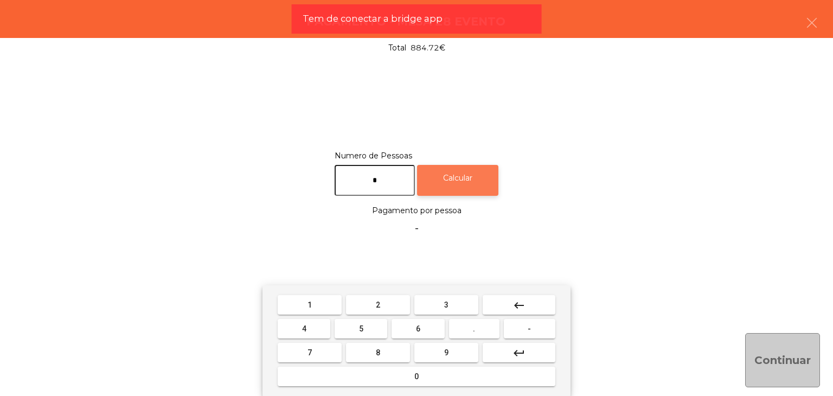
type input "*"
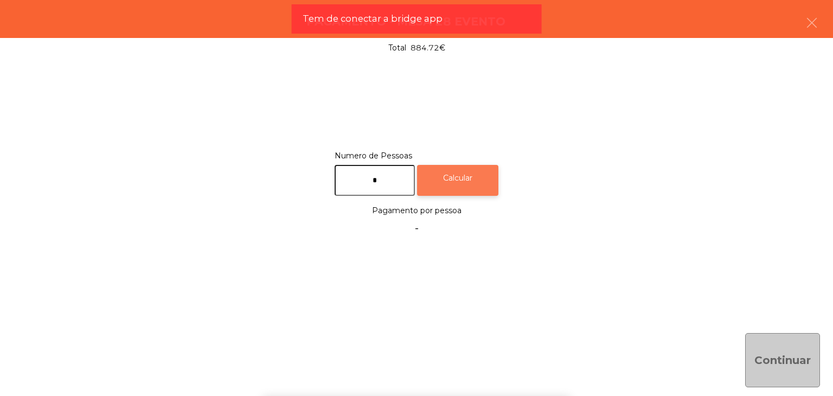
click at [454, 175] on div "Calcular" at bounding box center [457, 180] width 81 height 31
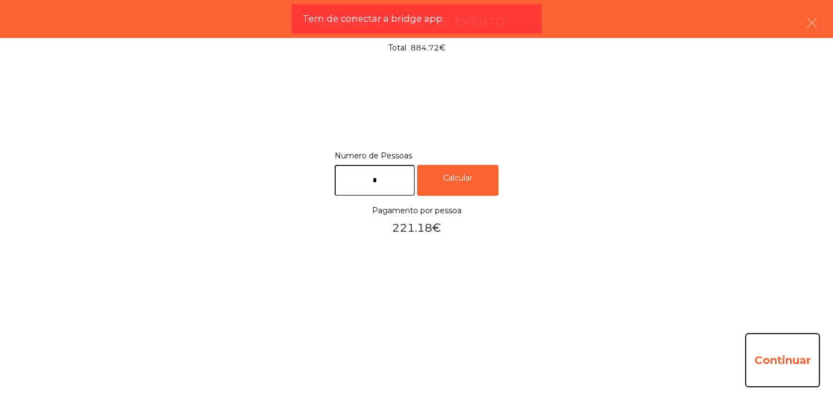
click at [770, 362] on button "Continuar" at bounding box center [782, 360] width 75 height 54
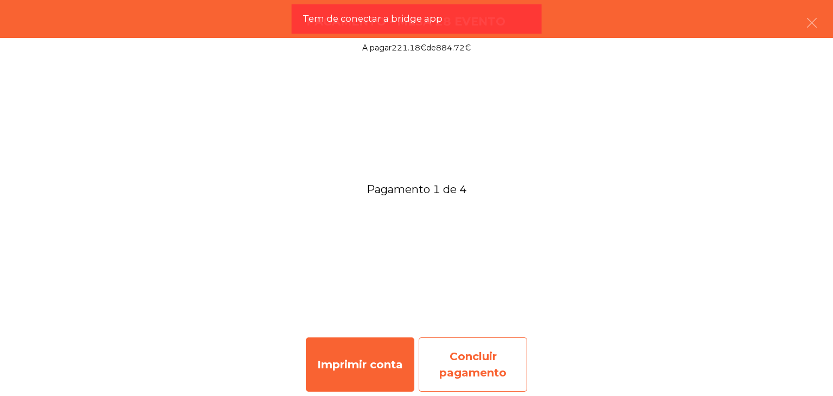
click at [448, 348] on div "Concluir pagamento" at bounding box center [473, 364] width 108 height 54
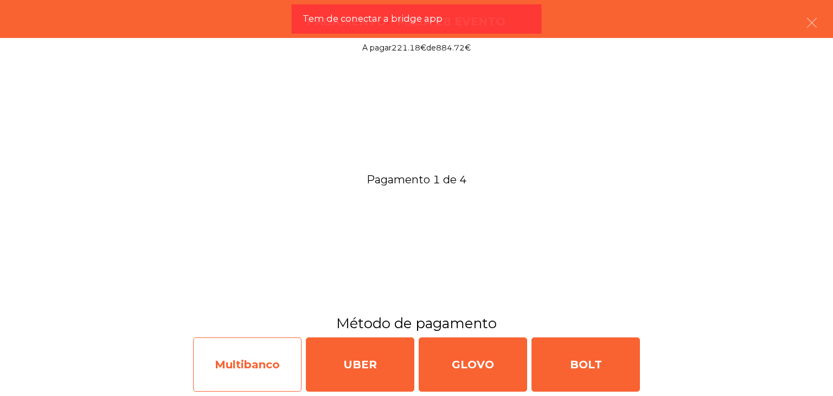
click at [231, 341] on div "Multibanco" at bounding box center [247, 364] width 108 height 54
select select "**"
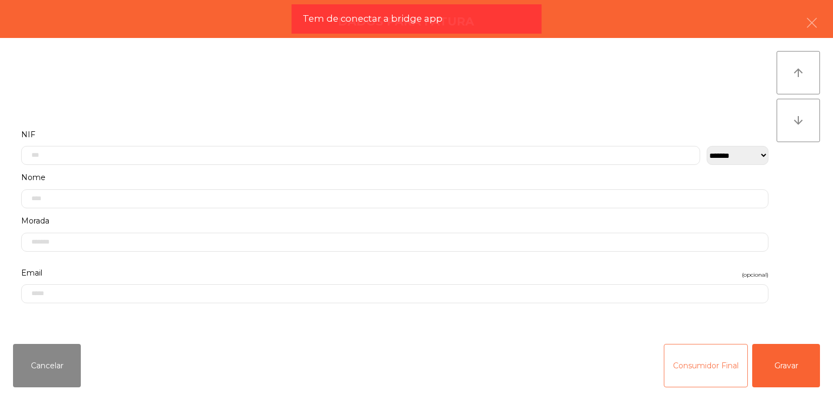
click at [673, 360] on button "Consumidor Final" at bounding box center [706, 365] width 84 height 43
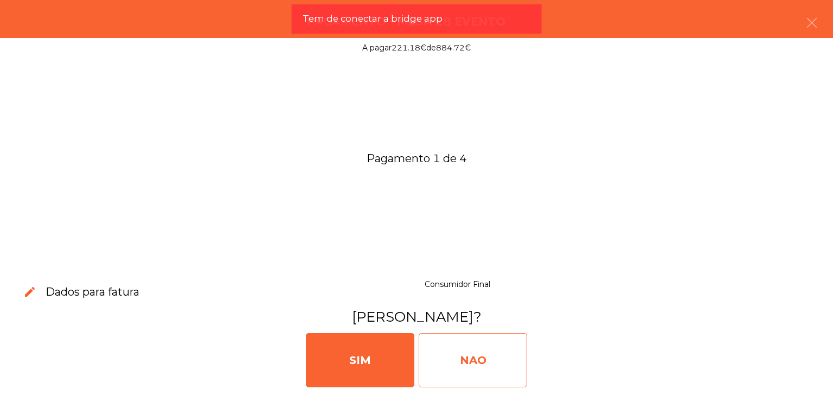
click at [460, 350] on div "NAO" at bounding box center [473, 360] width 108 height 54
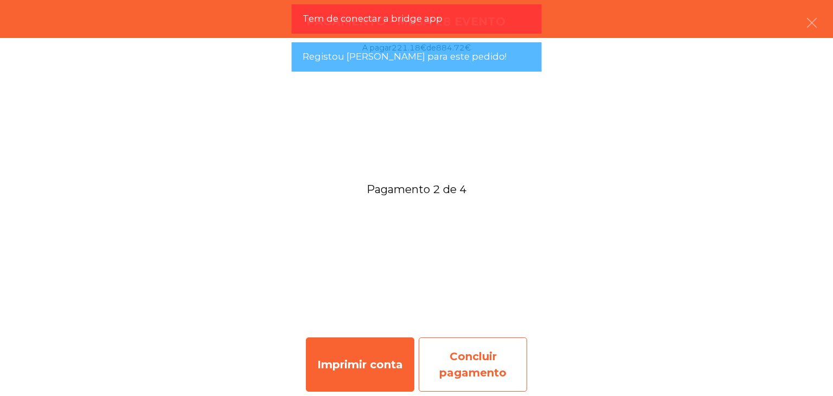
click at [469, 359] on div "Concluir pagamento" at bounding box center [473, 364] width 108 height 54
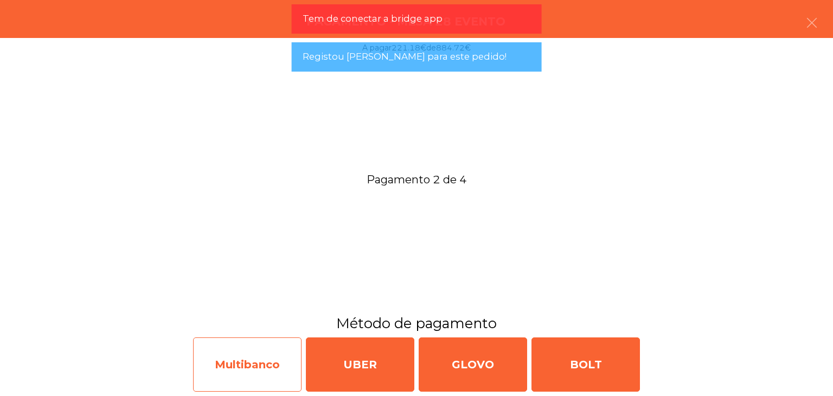
click at [249, 357] on div "Multibanco" at bounding box center [247, 364] width 108 height 54
select select "**"
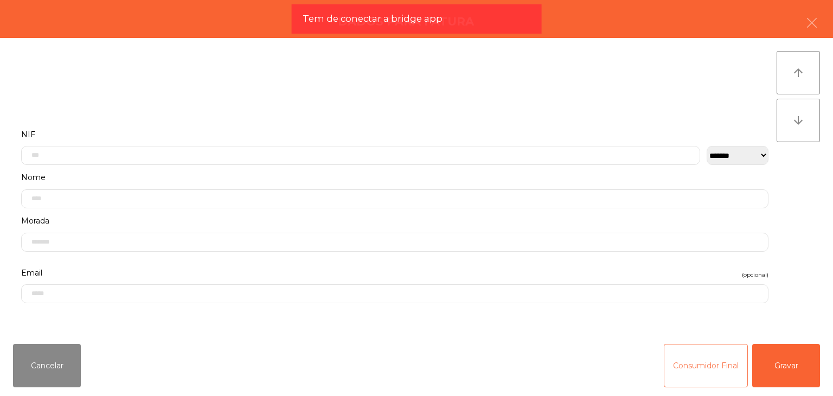
click at [674, 357] on button "Consumidor Final" at bounding box center [706, 365] width 84 height 43
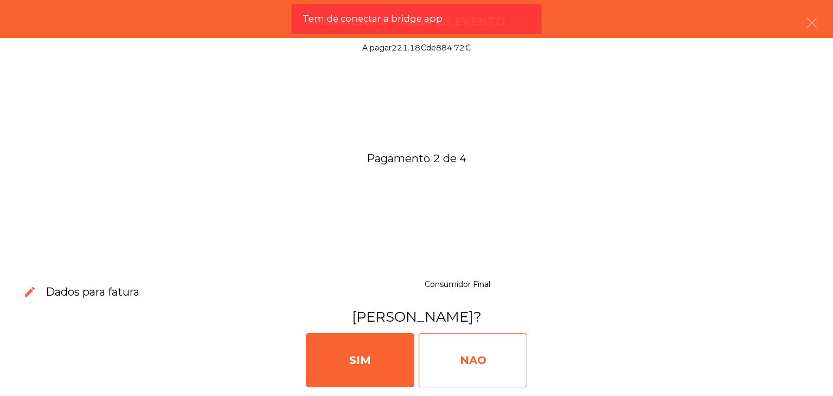
click at [496, 359] on div "NAO" at bounding box center [473, 360] width 108 height 54
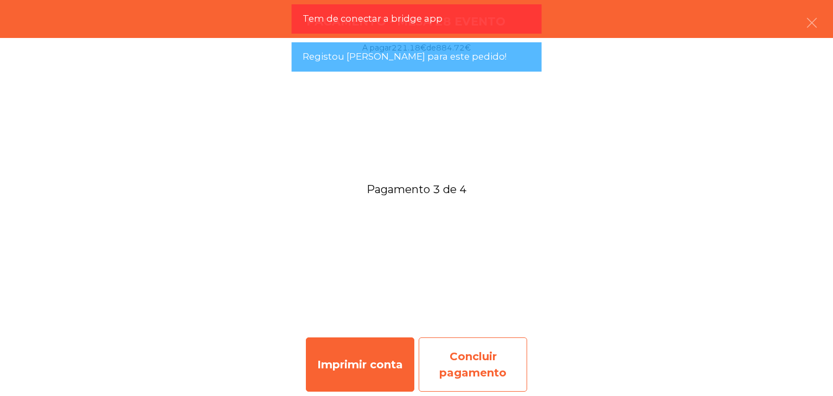
click at [488, 359] on div "Concluir pagamento" at bounding box center [473, 364] width 108 height 54
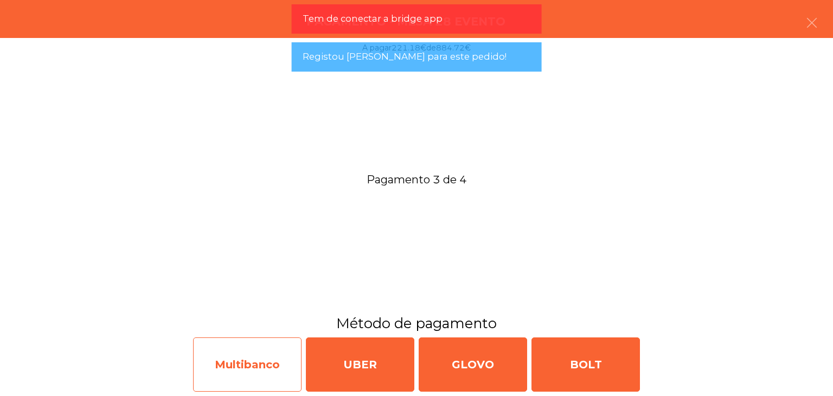
click at [278, 353] on div "Multibanco" at bounding box center [247, 364] width 108 height 54
select select "**"
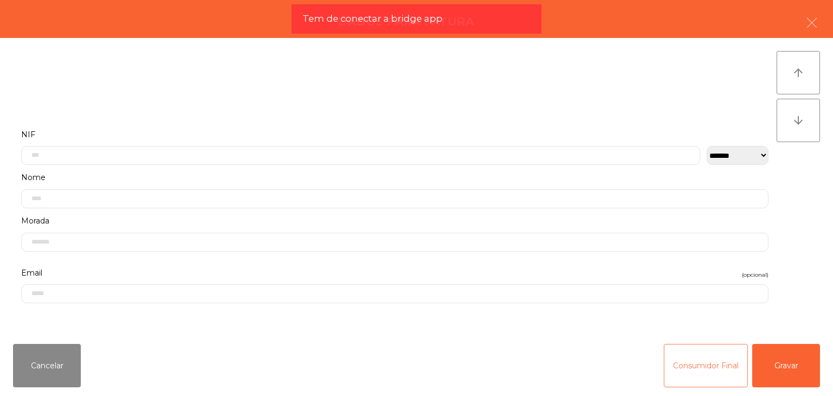
click at [700, 359] on button "Consumidor Final" at bounding box center [706, 365] width 84 height 43
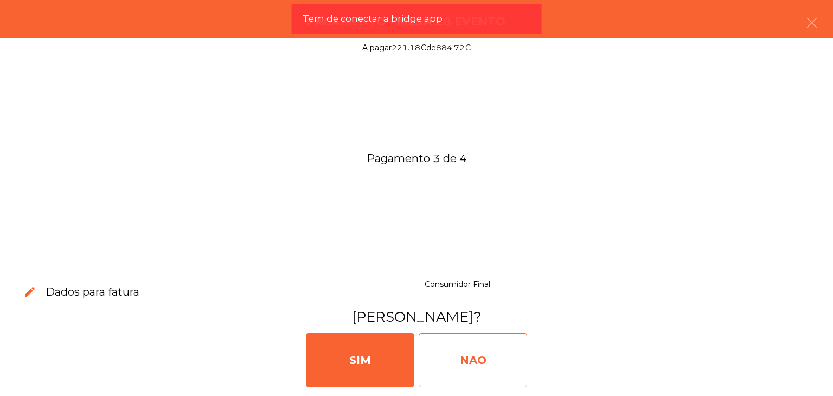
click at [462, 342] on div "NAO" at bounding box center [473, 360] width 108 height 54
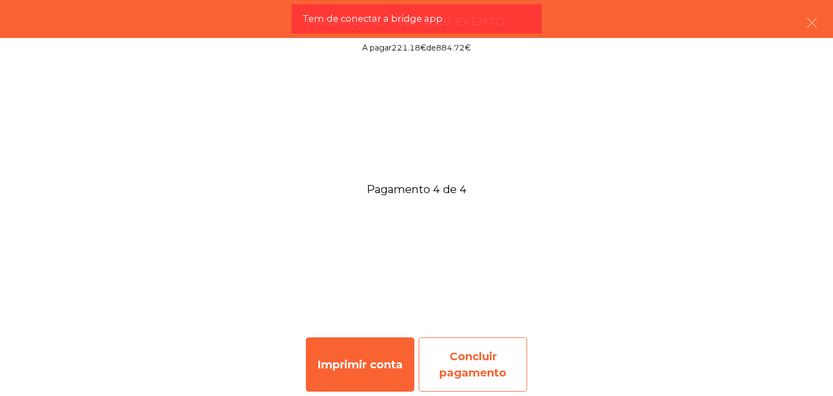
click at [499, 353] on div "Concluir pagamento" at bounding box center [473, 364] width 108 height 54
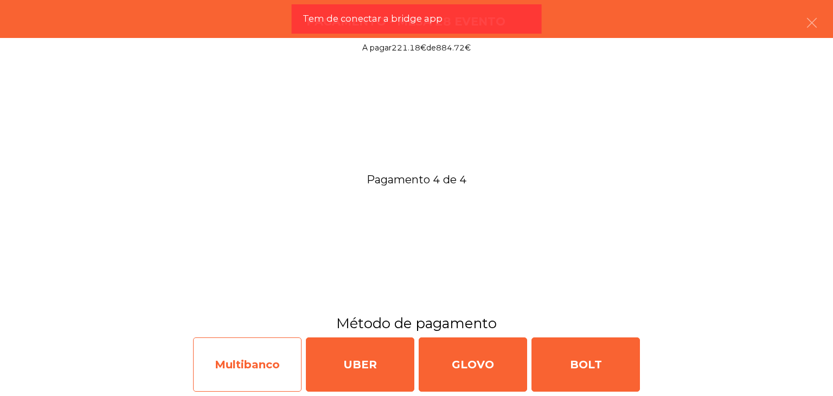
click at [237, 350] on div "Multibanco" at bounding box center [247, 364] width 108 height 54
select select "**"
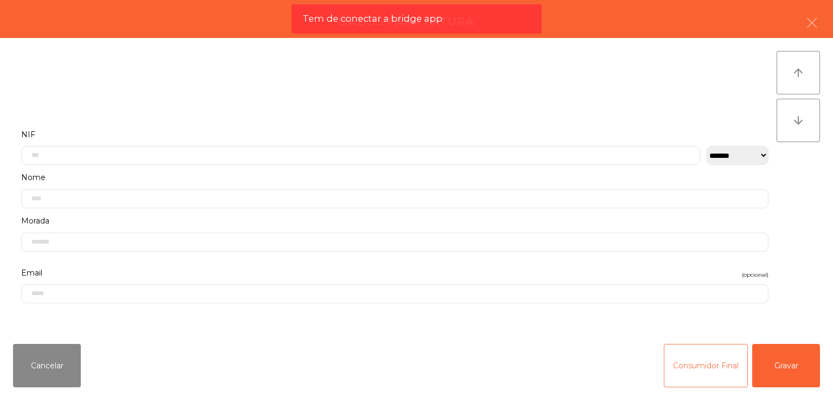
click at [727, 360] on button "Consumidor Final" at bounding box center [706, 365] width 84 height 43
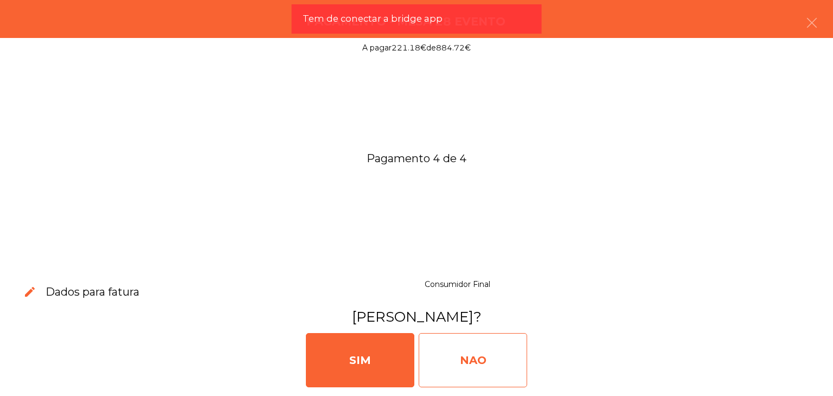
click at [499, 352] on div "NAO" at bounding box center [473, 360] width 108 height 54
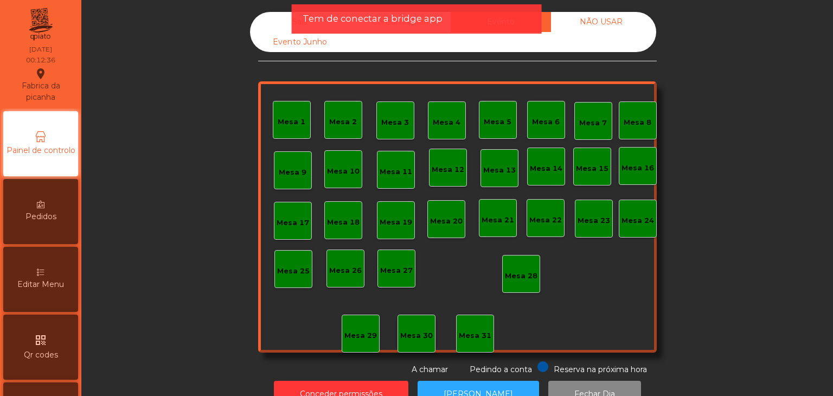
click at [443, 27] on div "Tem de conectar a bridge app" at bounding box center [417, 18] width 250 height 29
click at [452, 18] on div "Tem de conectar a bridge app" at bounding box center [417, 19] width 228 height 14
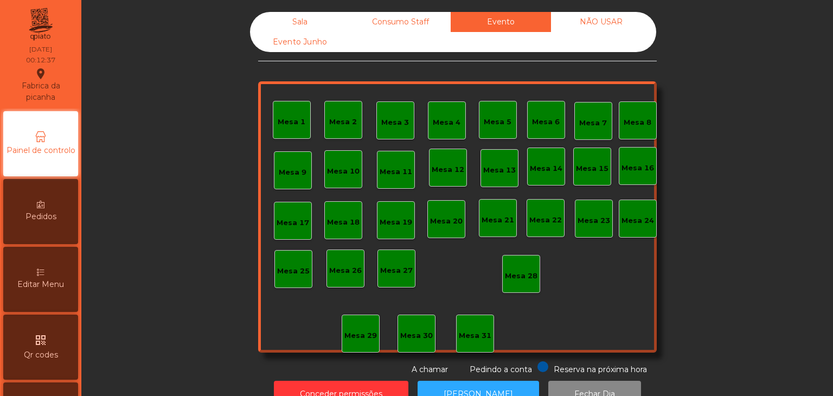
click at [377, 24] on div "Consumo Staff" at bounding box center [400, 22] width 100 height 20
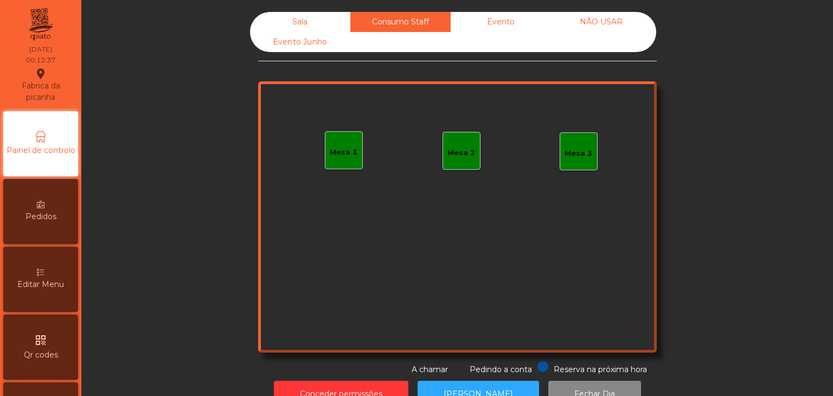
click at [315, 26] on div "Sala" at bounding box center [300, 22] width 100 height 20
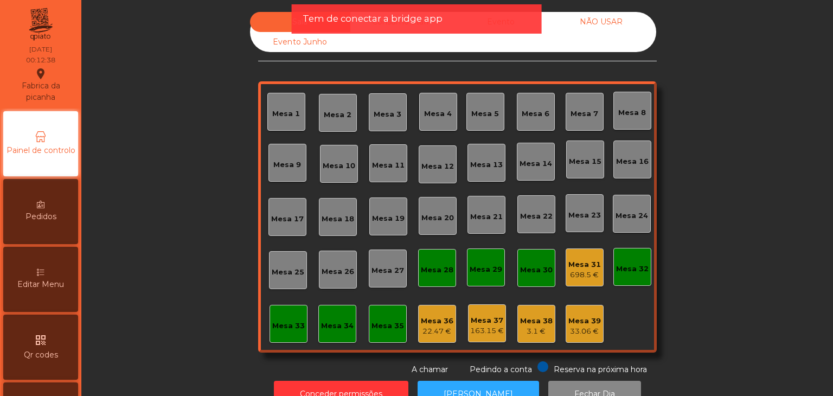
click at [570, 270] on div "698.5 €" at bounding box center [585, 275] width 33 height 11
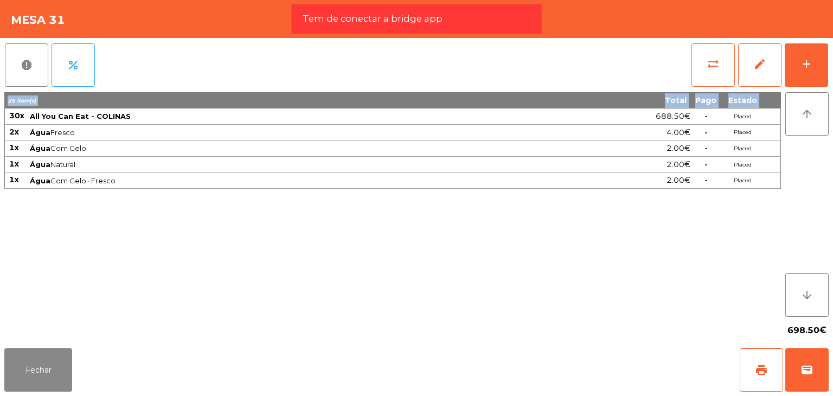
drag, startPoint x: 10, startPoint y: 116, endPoint x: 759, endPoint y: 193, distance: 753.1
click at [759, 193] on div "35 item(s) Total Pago Estado 30x All You Can Eat - COLINAS 688.50€ - Placed 2x …" at bounding box center [392, 204] width 777 height 225
copy thead "35 item(s) Total Pago Estado"
drag, startPoint x: 609, startPoint y: 39, endPoint x: 675, endPoint y: 55, distance: 68.0
click at [609, 39] on div "report percent sync_alt edit add" at bounding box center [416, 65] width 825 height 54
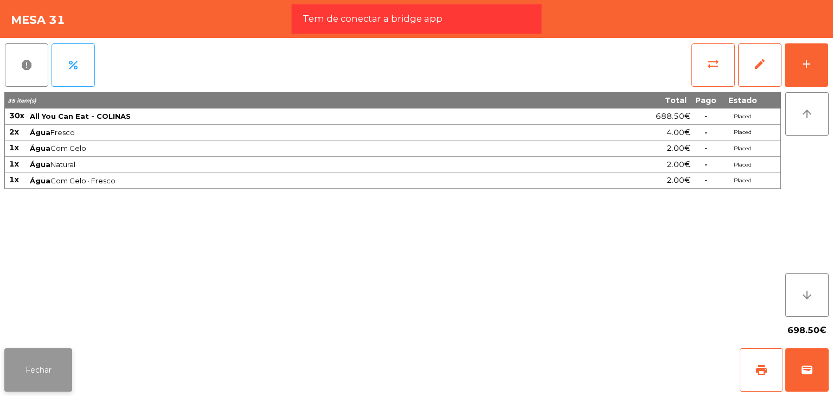
click at [39, 366] on button "Fechar" at bounding box center [38, 369] width 68 height 43
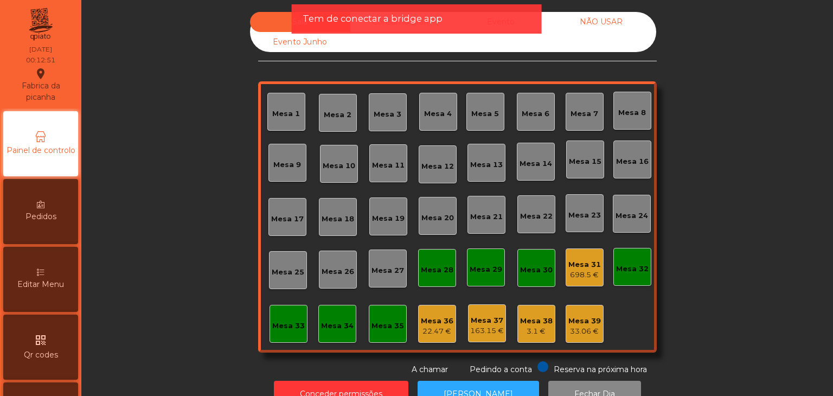
click at [319, 379] on div "Conceder permissões Abrir [PERSON_NAME] Dia" at bounding box center [457, 393] width 723 height 37
click at [319, 381] on button "Conceder permissões" at bounding box center [341, 394] width 135 height 27
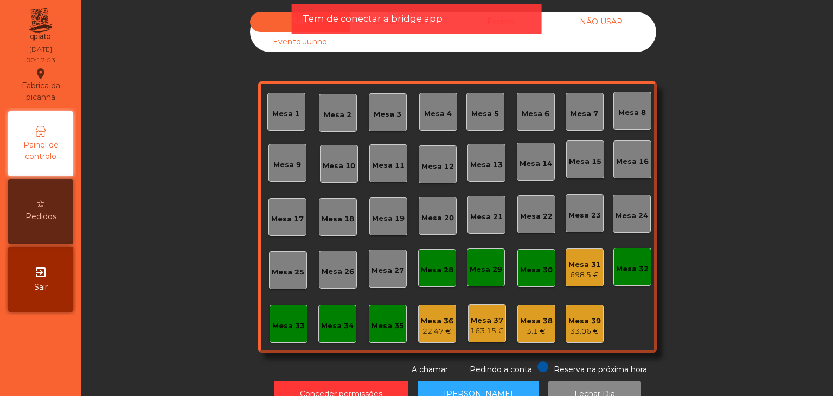
click at [319, 377] on div "Conceder permissões Abrir [PERSON_NAME] Dia" at bounding box center [457, 393] width 723 height 37
click at [318, 385] on button "Conceder permissões" at bounding box center [341, 394] width 135 height 27
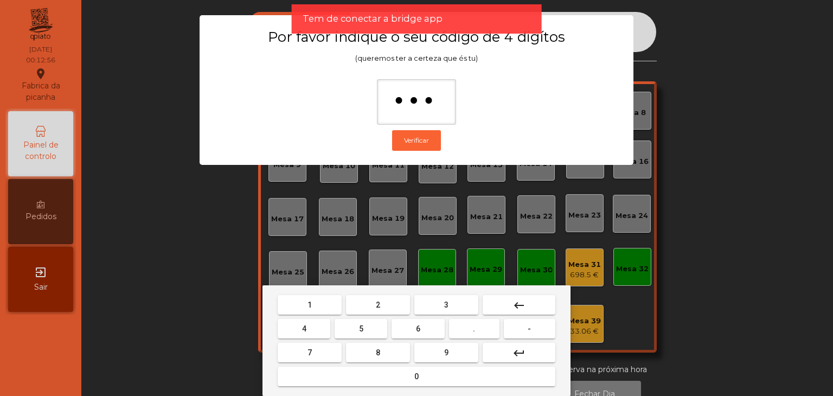
type input "****"
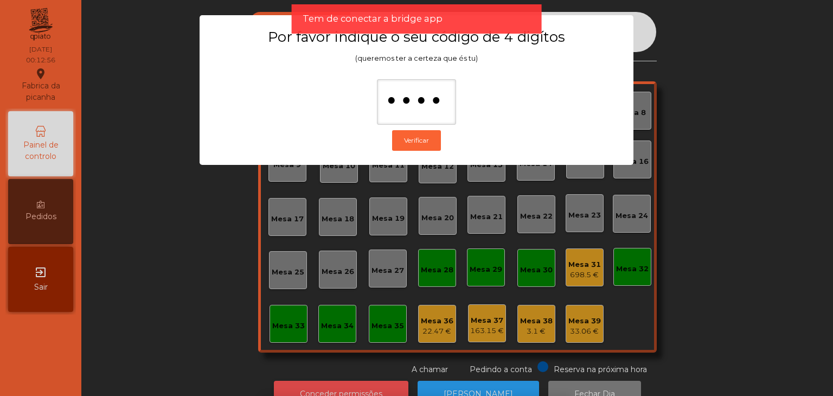
scroll to position [20, 0]
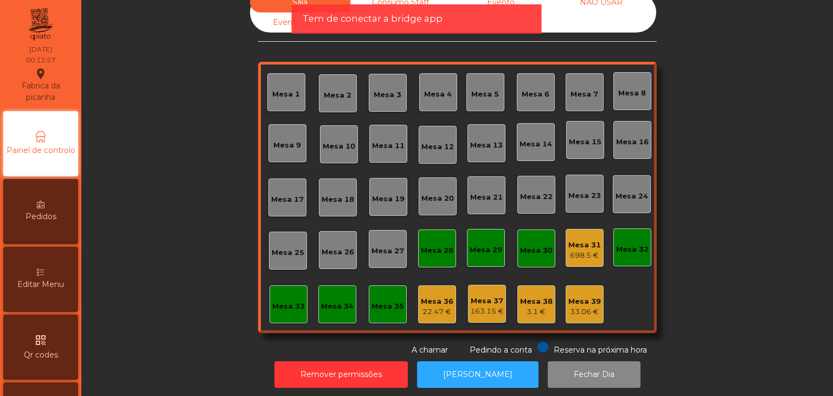
click at [586, 240] on div "Mesa 31" at bounding box center [585, 245] width 33 height 11
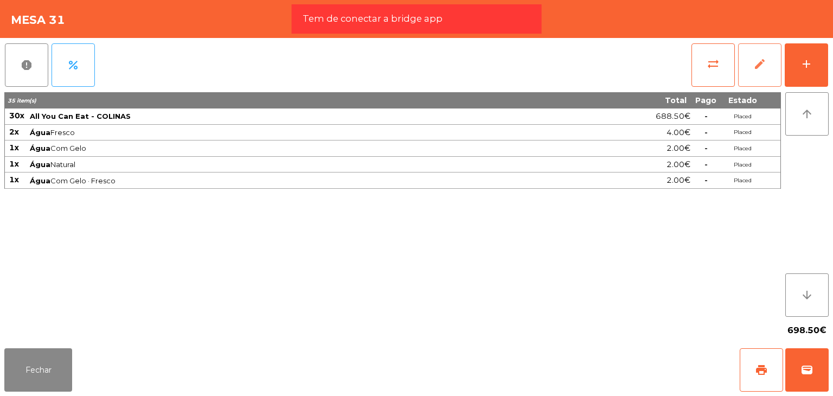
click at [758, 54] on button "edit" at bounding box center [759, 64] width 43 height 43
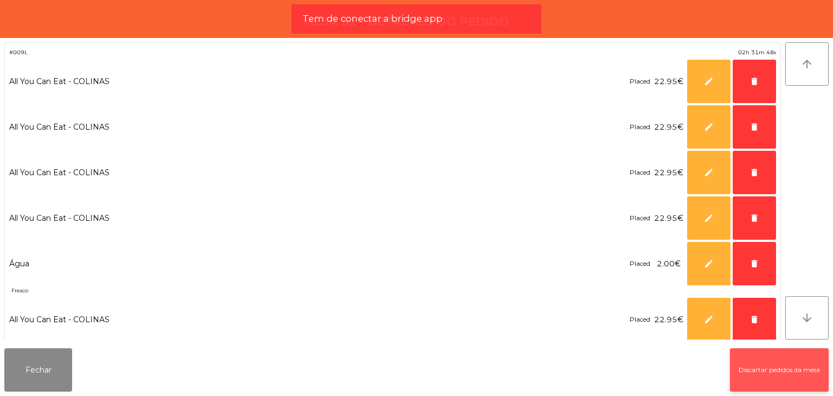
click at [779, 365] on button "Discartar pedidos da mesa" at bounding box center [779, 369] width 99 height 43
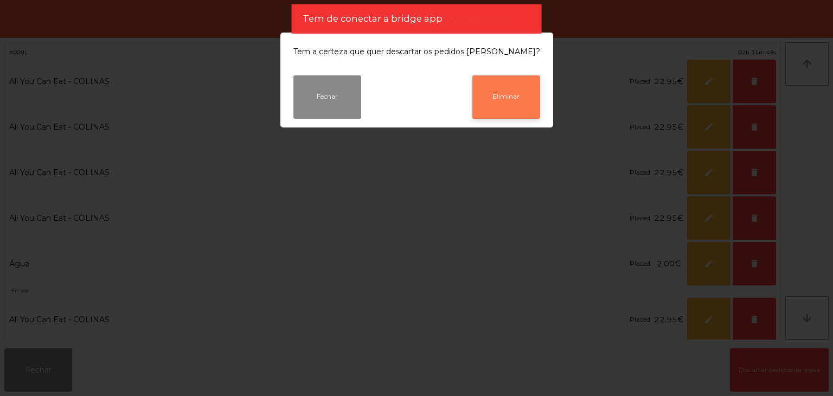
click at [513, 96] on button "Eliminar" at bounding box center [506, 96] width 68 height 43
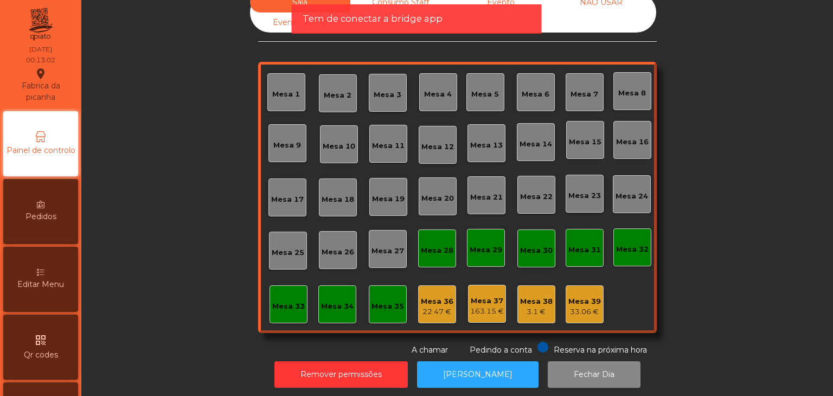
click at [461, 27] on div "Tem de conectar a bridge app" at bounding box center [417, 18] width 250 height 29
